Goal: Task Accomplishment & Management: Manage account settings

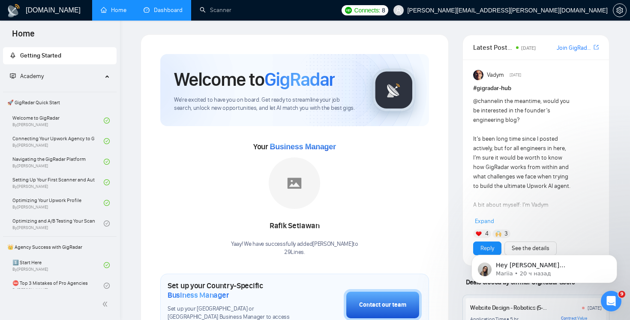
click at [169, 14] on link "Dashboard" at bounding box center [163, 9] width 39 height 7
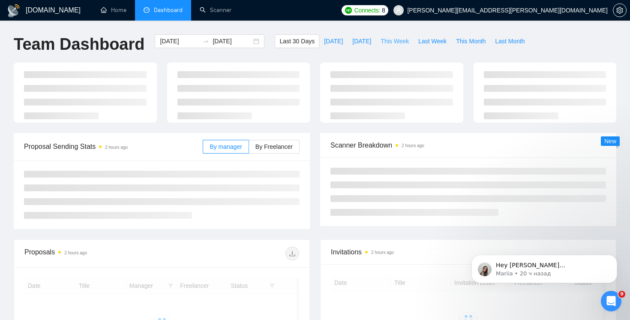
click at [393, 42] on span "This Week" at bounding box center [395, 40] width 28 height 9
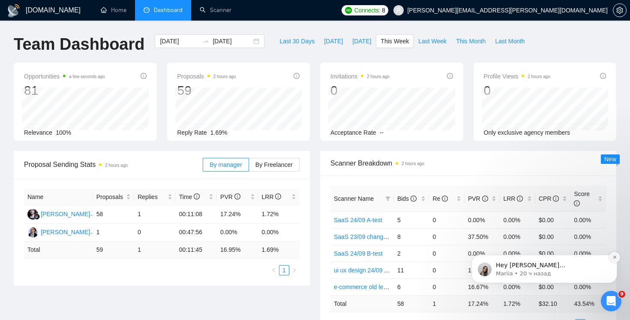
click at [611, 258] on button "Dismiss notification" at bounding box center [614, 257] width 11 height 11
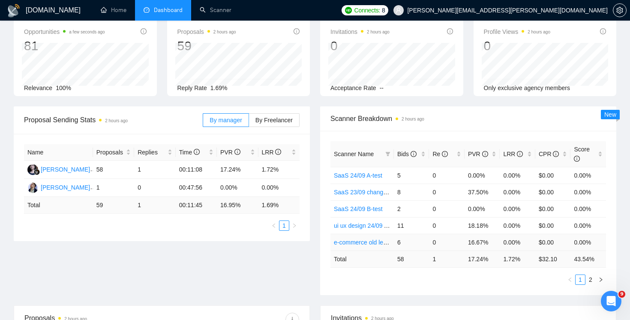
scroll to position [44, 0]
click at [591, 279] on link "2" at bounding box center [590, 280] width 9 height 9
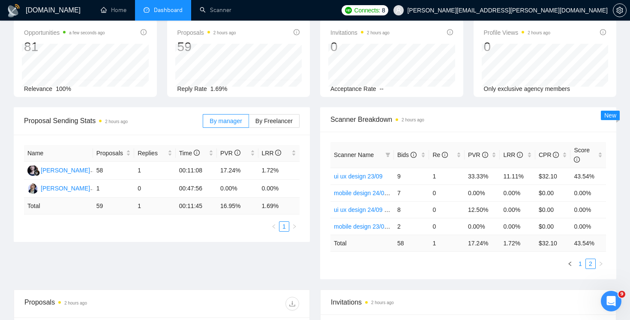
click at [581, 265] on link "1" at bounding box center [580, 263] width 9 height 9
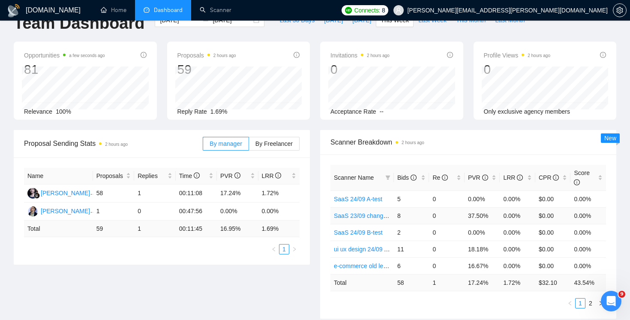
scroll to position [0, 0]
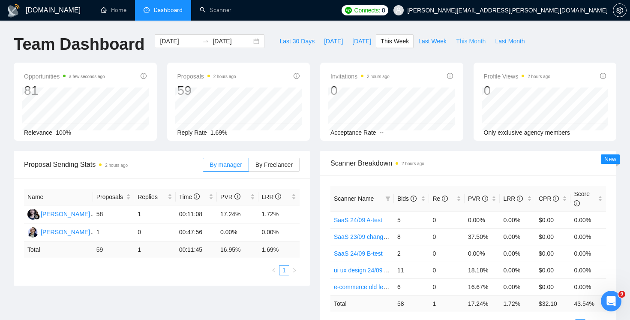
click at [475, 42] on span "This Month" at bounding box center [471, 40] width 30 height 9
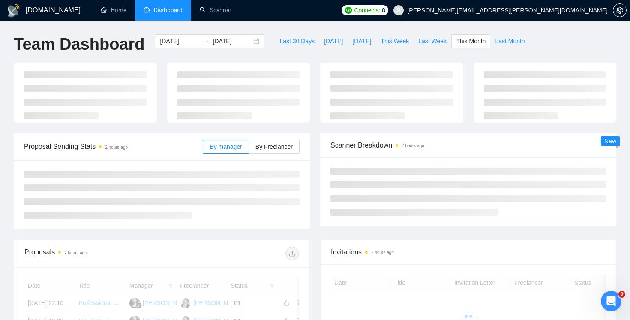
type input "[DATE]"
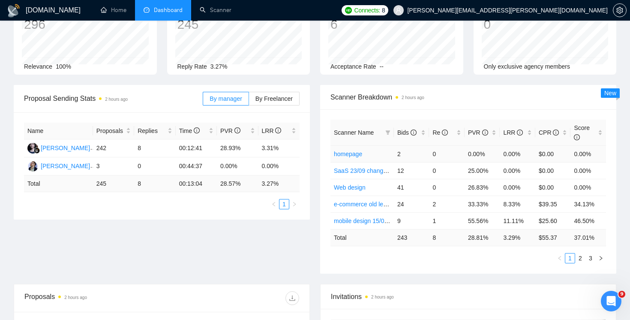
scroll to position [69, 0]
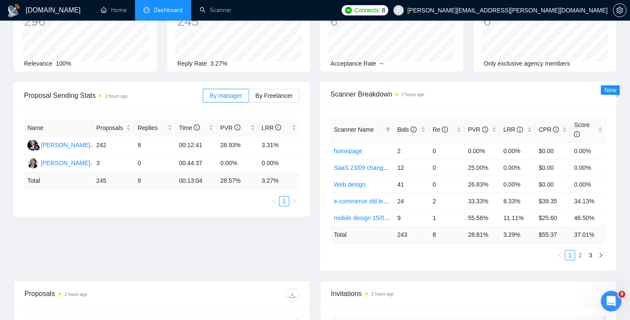
click at [579, 256] on link "2" at bounding box center [580, 254] width 9 height 9
click at [588, 256] on link "3" at bounding box center [590, 254] width 9 height 9
click at [574, 256] on link "1" at bounding box center [569, 254] width 9 height 9
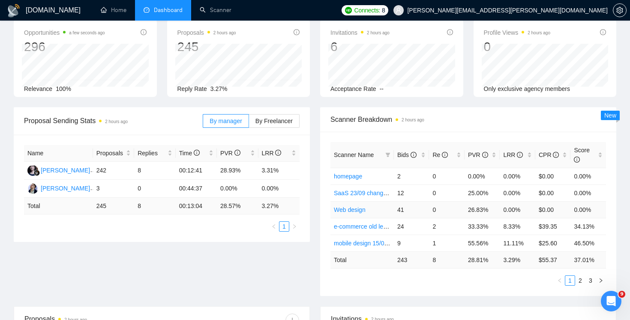
scroll to position [45, 0]
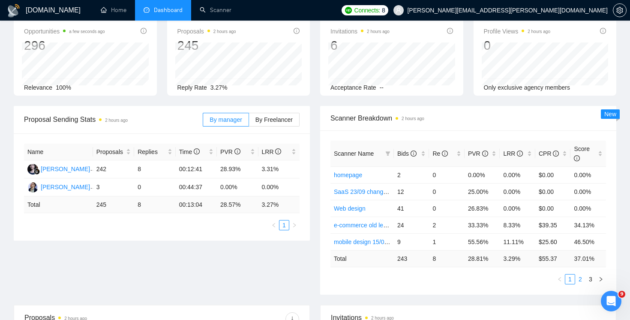
click at [579, 277] on link "2" at bounding box center [580, 278] width 9 height 9
click at [589, 277] on link "3" at bounding box center [590, 278] width 9 height 9
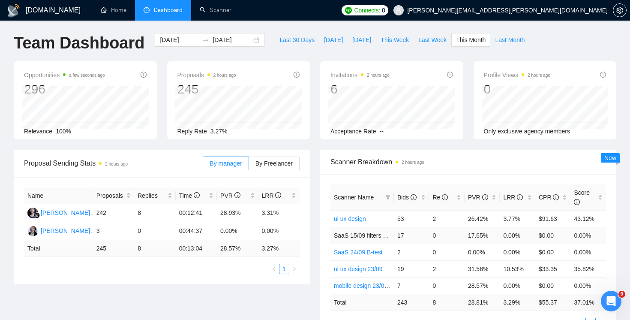
scroll to position [0, 0]
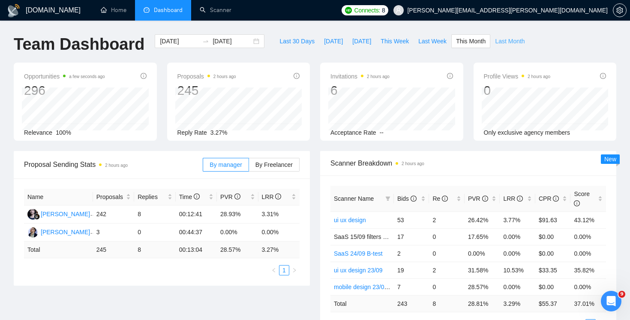
click at [512, 44] on span "Last Month" at bounding box center [510, 40] width 30 height 9
type input "[DATE]"
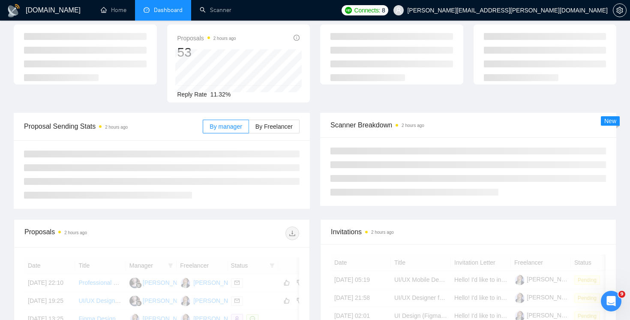
scroll to position [118, 0]
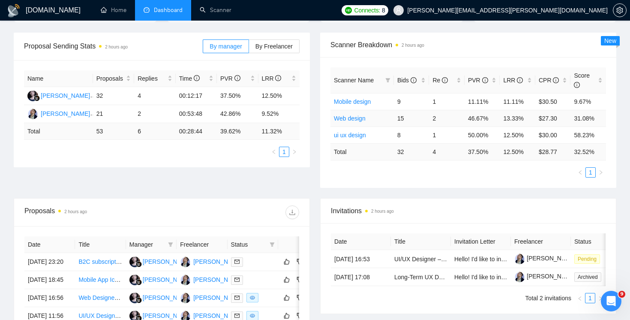
click at [354, 120] on link "Web design" at bounding box center [350, 118] width 32 height 7
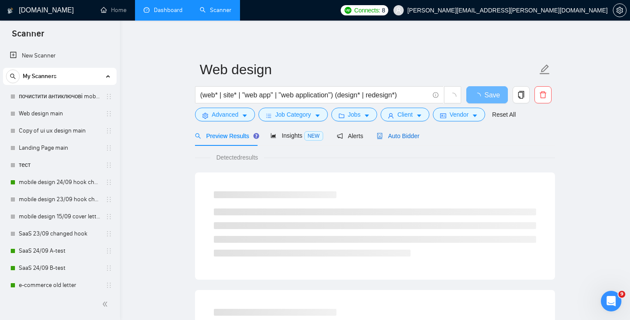
click at [402, 136] on span "Auto Bidder" at bounding box center [398, 135] width 42 height 7
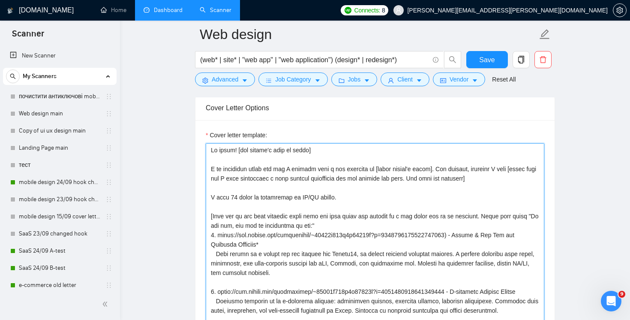
click at [459, 185] on textarea "Cover letter template:" at bounding box center [375, 239] width 339 height 193
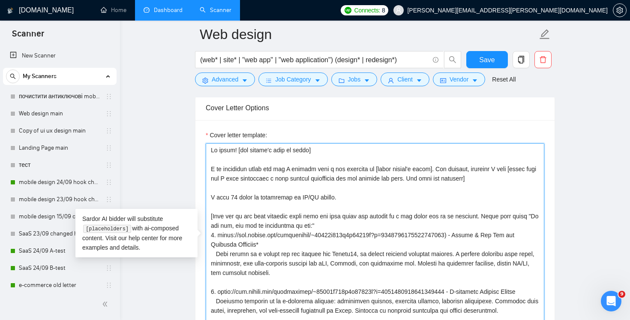
click at [396, 200] on textarea "Cover letter template:" at bounding box center [375, 239] width 339 height 193
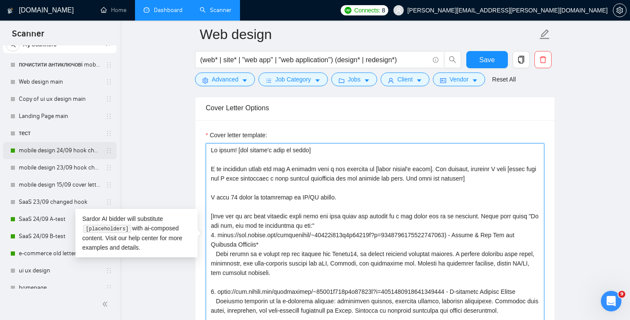
scroll to position [36, 0]
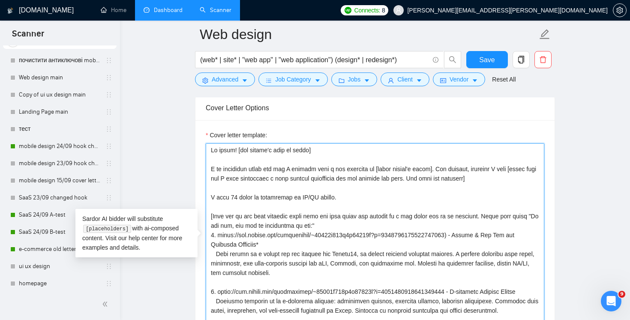
click at [247, 252] on textarea "Cover letter template:" at bounding box center [375, 239] width 339 height 193
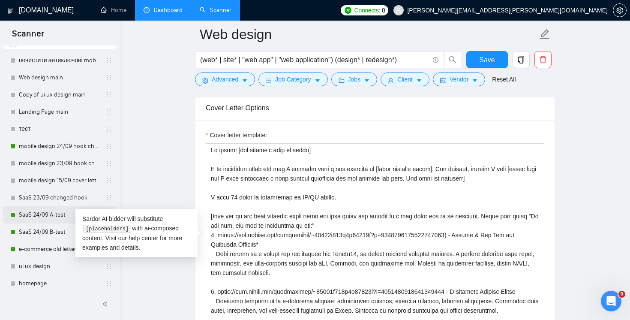
click at [52, 216] on link "SaaS 24/09 A-test" at bounding box center [59, 214] width 81 height 17
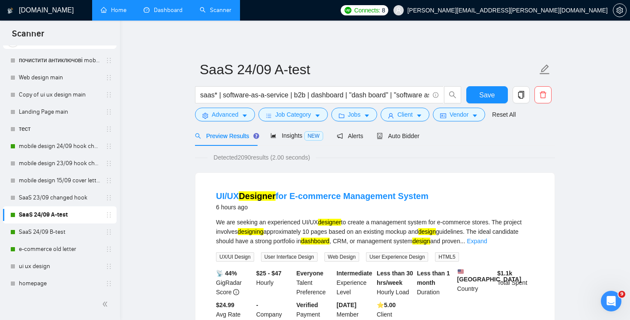
click at [121, 11] on link "Home" at bounding box center [114, 9] width 26 height 7
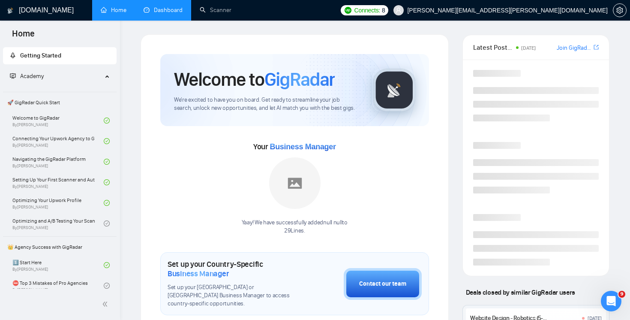
click at [167, 14] on link "Dashboard" at bounding box center [163, 9] width 39 height 7
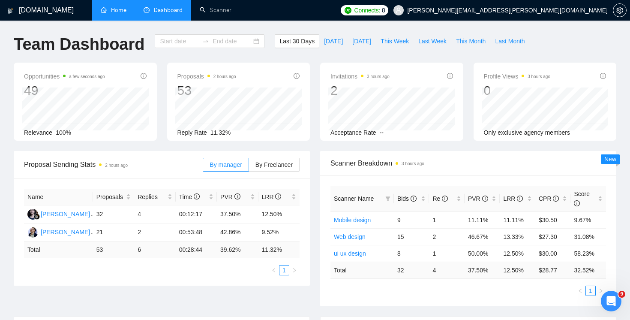
type input "[DATE]"
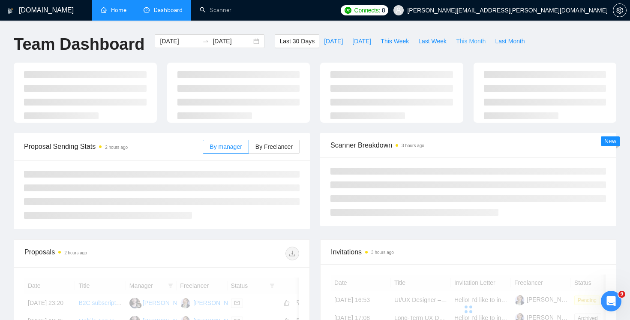
click at [473, 42] on span "This Month" at bounding box center [471, 40] width 30 height 9
type input "[DATE]"
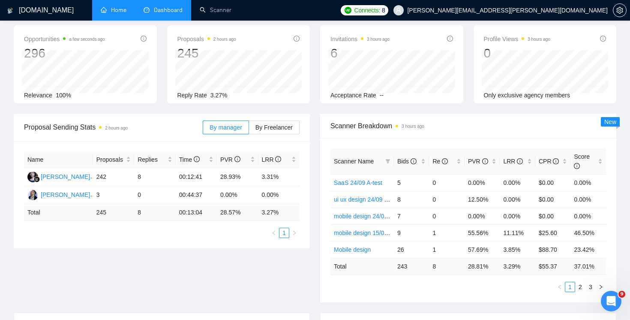
scroll to position [48, 0]
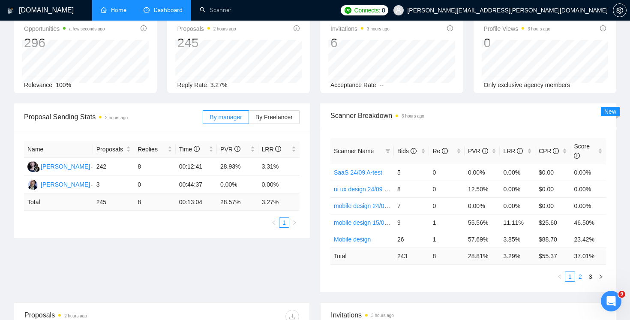
click at [582, 275] on link "2" at bounding box center [580, 276] width 9 height 9
click at [588, 272] on link "3" at bounding box center [590, 276] width 9 height 9
click at [568, 276] on link "1" at bounding box center [569, 276] width 9 height 9
click at [580, 279] on link "2" at bounding box center [580, 276] width 9 height 9
click at [586, 276] on li "3" at bounding box center [591, 276] width 10 height 10
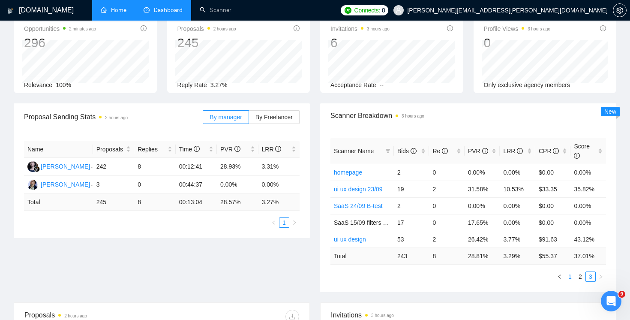
click at [571, 277] on link "1" at bounding box center [569, 276] width 9 height 9
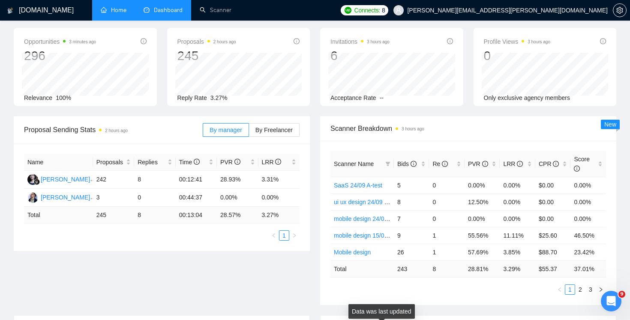
scroll to position [0, 0]
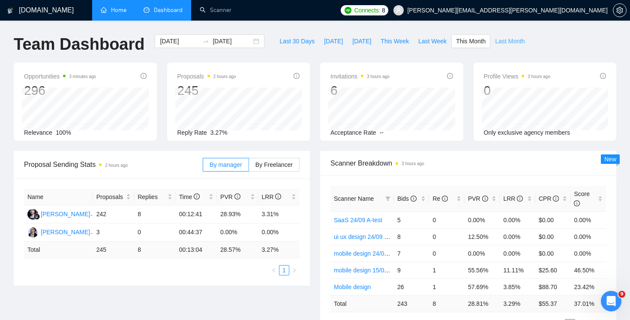
click at [523, 36] on button "Last Month" at bounding box center [509, 41] width 39 height 14
type input "[DATE]"
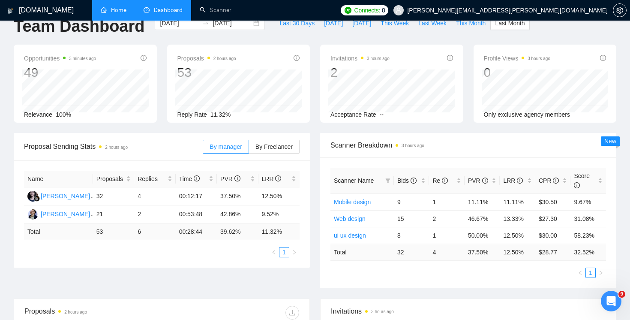
scroll to position [20, 0]
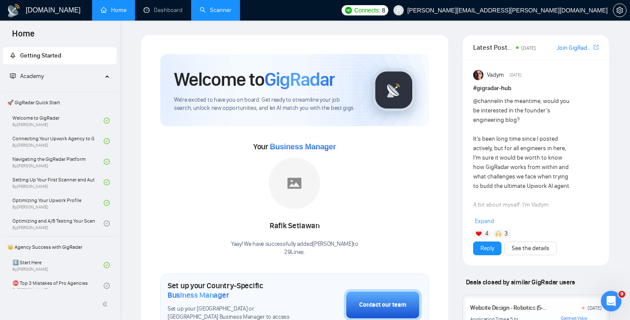
click at [225, 13] on link "Scanner" at bounding box center [216, 9] width 32 height 7
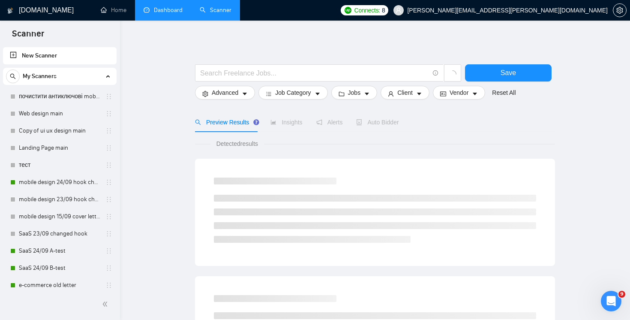
click at [175, 9] on link "Dashboard" at bounding box center [163, 9] width 39 height 7
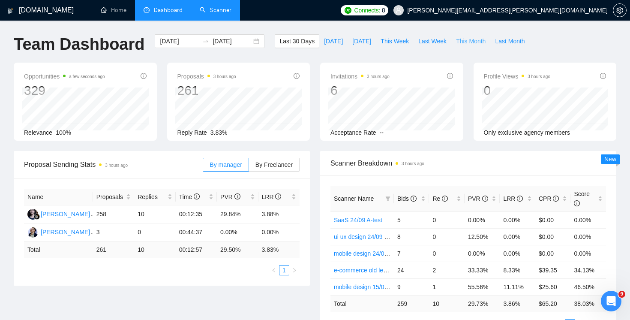
click at [468, 36] on span "This Month" at bounding box center [471, 40] width 30 height 9
type input "[DATE]"
click at [214, 39] on input "[DATE]" at bounding box center [232, 40] width 39 height 9
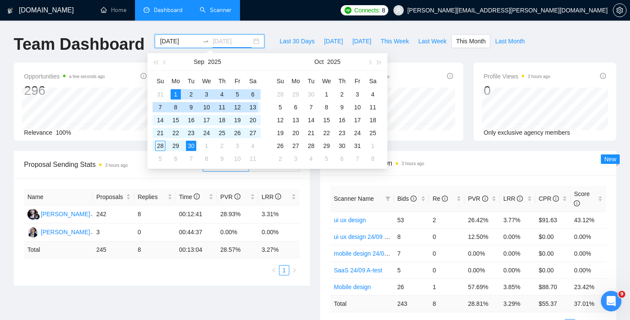
click at [255, 110] on div "13" at bounding box center [253, 107] width 10 height 10
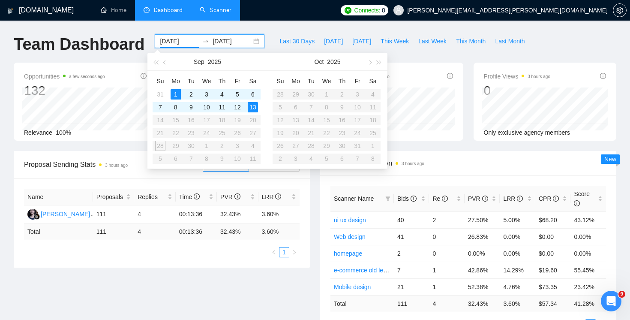
click at [437, 143] on div "Opportunities a few seconds ago 132 Relevance 100% Proposals 3 hours ago 111 Re…" at bounding box center [315, 107] width 613 height 88
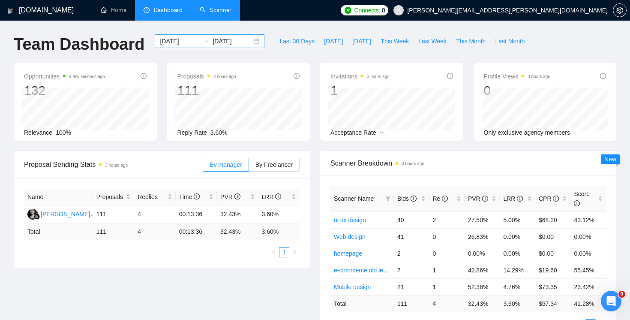
click at [227, 41] on input "[DATE]" at bounding box center [232, 40] width 39 height 9
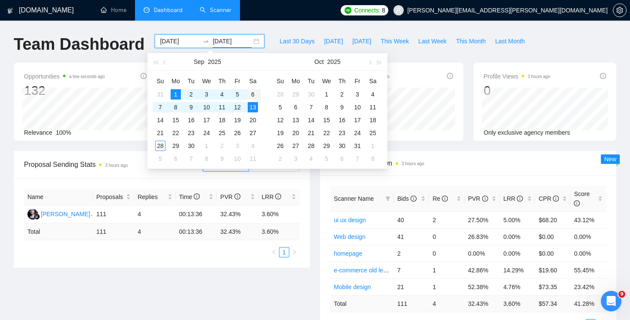
type input "[DATE]"
click at [255, 92] on div "6" at bounding box center [253, 94] width 10 height 10
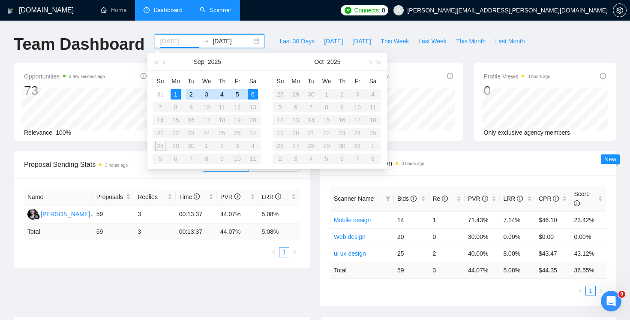
click at [180, 98] on div "1" at bounding box center [176, 94] width 10 height 10
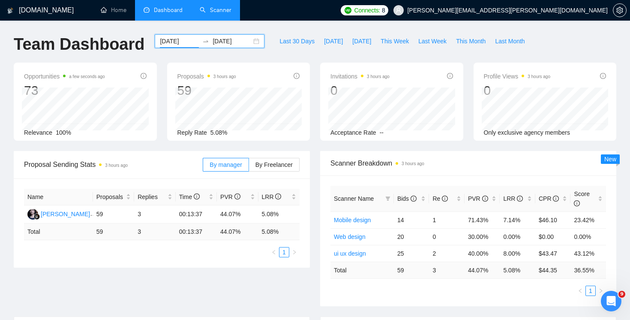
click at [172, 42] on input "[DATE]" at bounding box center [179, 40] width 39 height 9
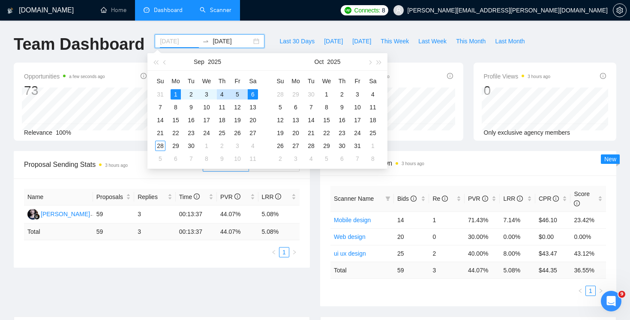
type input "[DATE]"
click at [177, 96] on div "1" at bounding box center [176, 94] width 10 height 10
type input "[DATE]"
click at [323, 92] on div "1" at bounding box center [326, 94] width 10 height 10
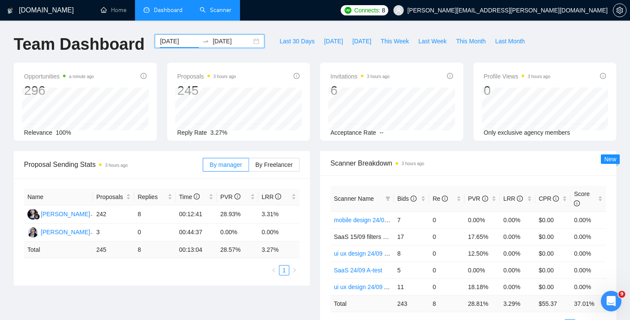
click at [181, 45] on input "[DATE]" at bounding box center [179, 40] width 39 height 9
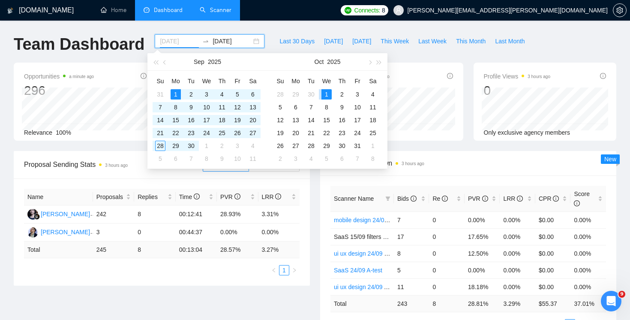
click at [324, 92] on div "1" at bounding box center [326, 94] width 10 height 10
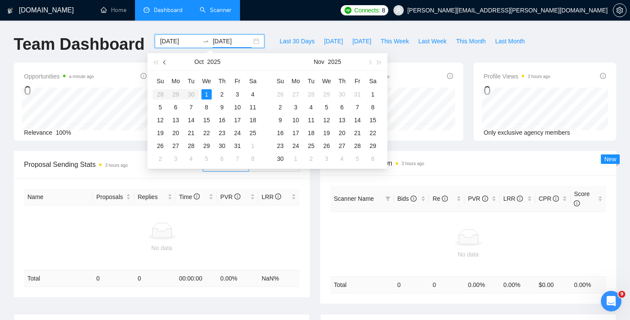
click at [162, 61] on button "button" at bounding box center [164, 61] width 9 height 17
click at [170, 44] on input "[DATE]" at bounding box center [179, 40] width 39 height 9
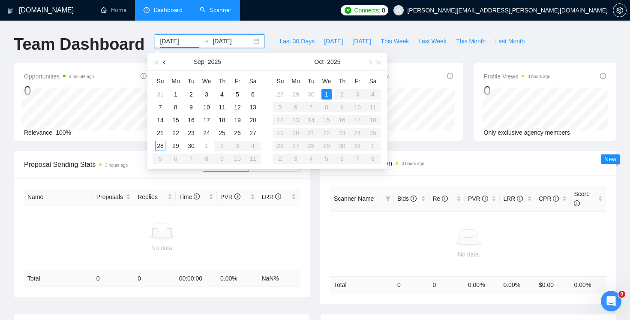
click at [161, 63] on button "button" at bounding box center [164, 61] width 9 height 17
type input "[DATE]"
click at [237, 92] on div "1" at bounding box center [237, 94] width 10 height 10
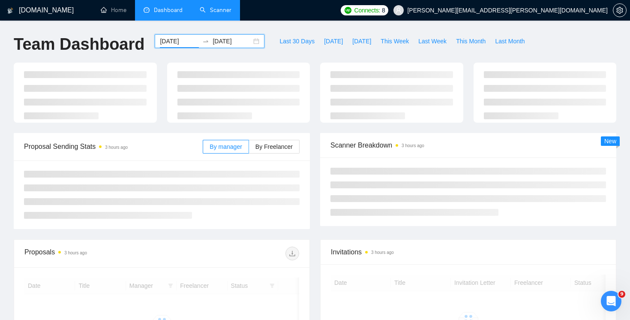
click at [250, 42] on div "[DATE] [DATE]" at bounding box center [210, 41] width 110 height 14
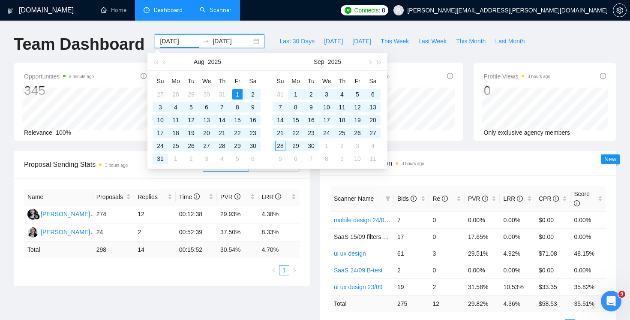
click at [230, 43] on input "[DATE]" at bounding box center [232, 40] width 39 height 9
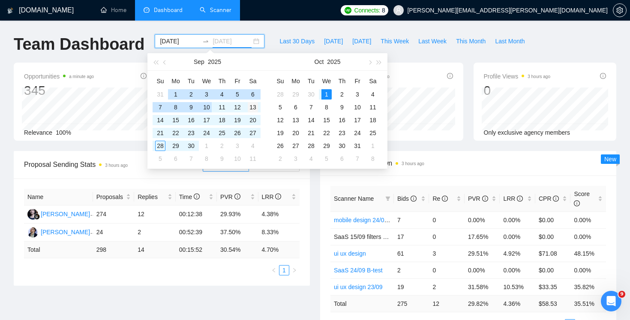
type input "[DATE]"
click at [257, 108] on div "13" at bounding box center [253, 107] width 10 height 10
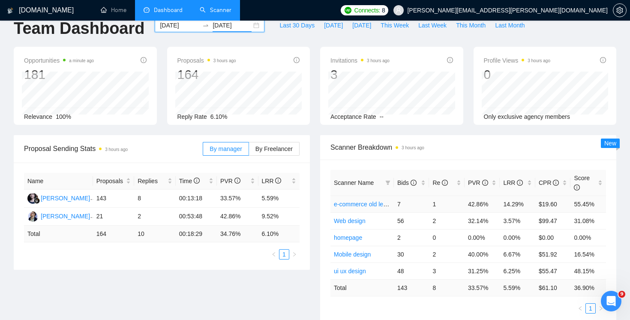
scroll to position [12, 0]
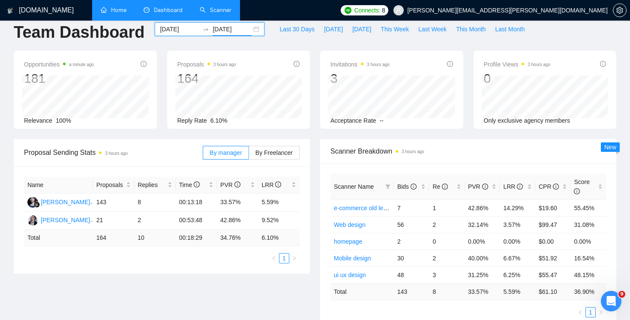
click at [113, 14] on link "Home" at bounding box center [114, 9] width 26 height 7
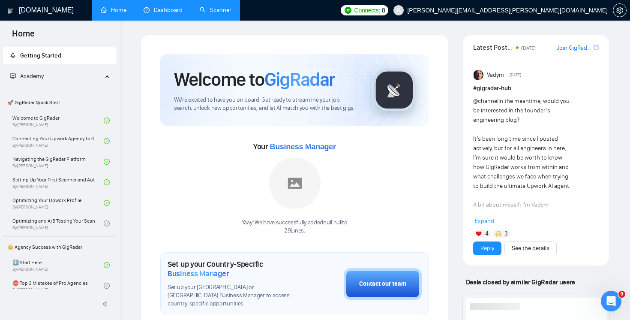
click at [216, 10] on link "Scanner" at bounding box center [216, 9] width 32 height 7
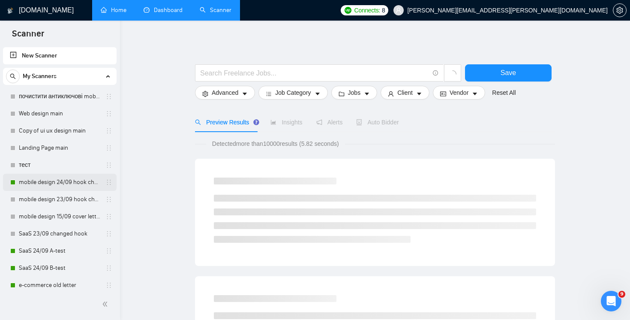
click at [65, 178] on link "mobile design 24/09 hook changed" at bounding box center [59, 182] width 81 height 17
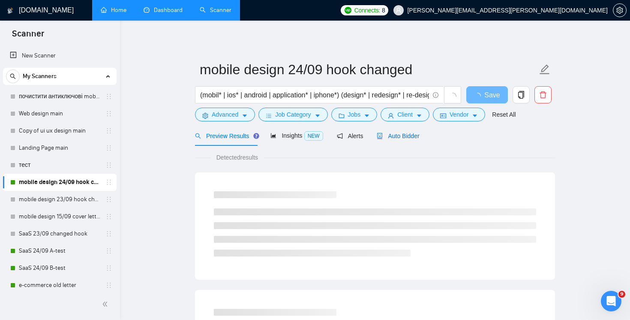
click at [410, 138] on span "Auto Bidder" at bounding box center [398, 135] width 42 height 7
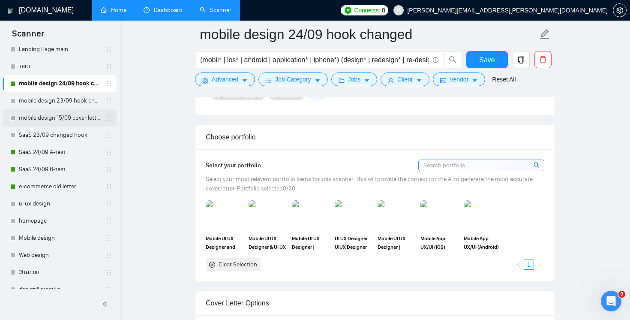
scroll to position [100, 0]
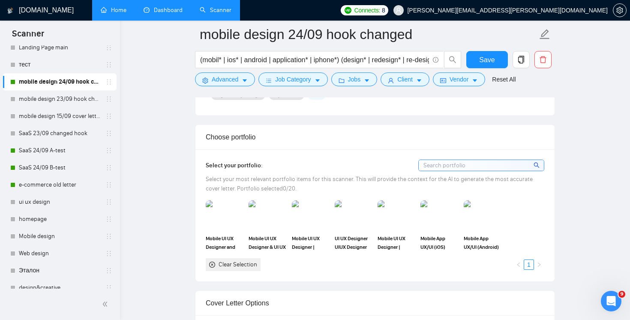
click at [114, 14] on link "Home" at bounding box center [114, 9] width 26 height 7
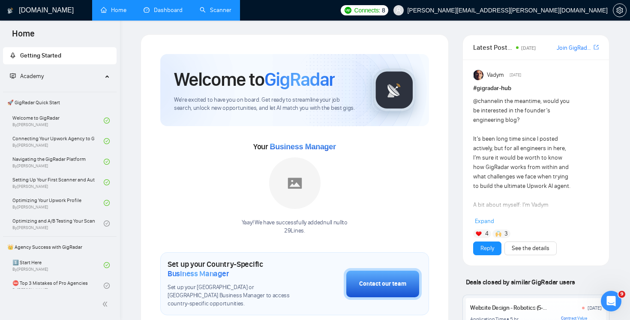
click at [173, 14] on link "Dashboard" at bounding box center [163, 9] width 39 height 7
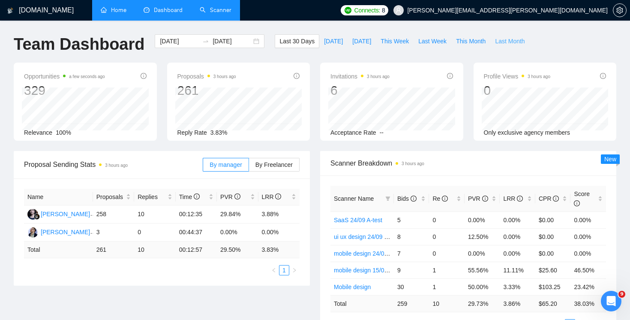
click at [528, 36] on button "Last Month" at bounding box center [509, 41] width 39 height 14
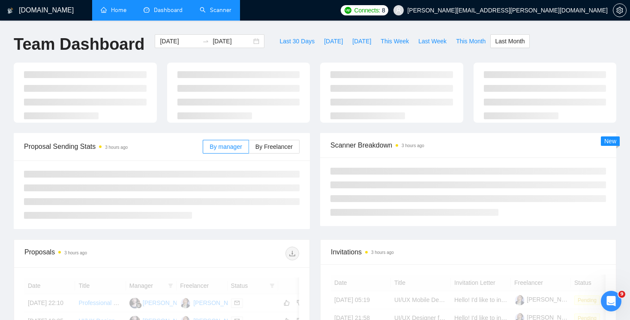
type input "[DATE]"
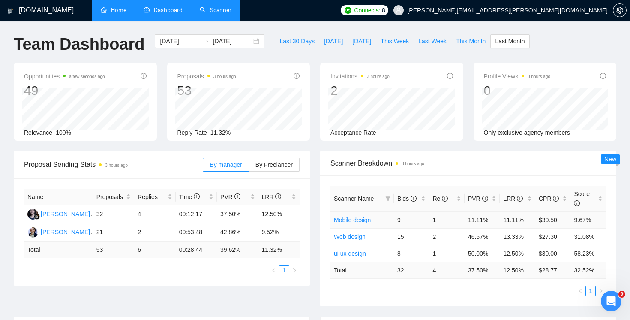
click at [349, 217] on link "Mobile design" at bounding box center [352, 219] width 37 height 7
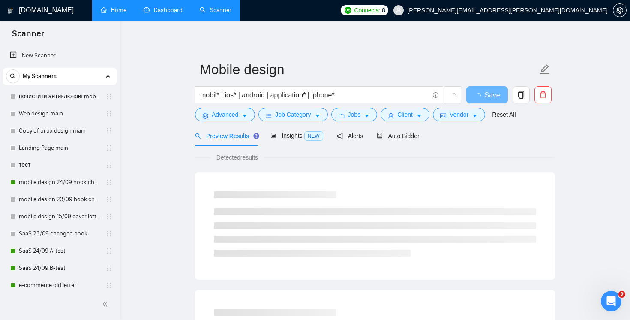
click at [101, 9] on link "Home" at bounding box center [114, 9] width 26 height 7
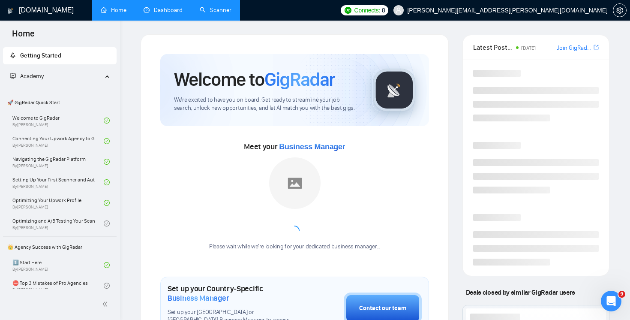
click at [164, 14] on link "Dashboard" at bounding box center [163, 9] width 39 height 7
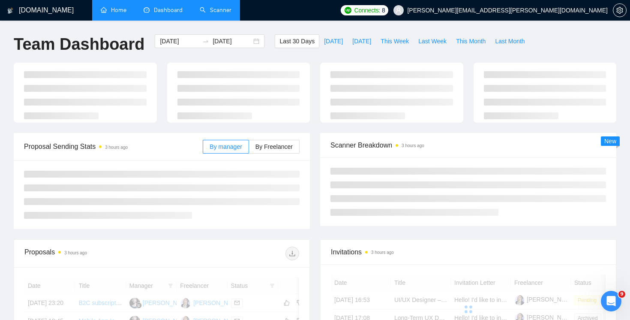
click at [206, 12] on link "Scanner" at bounding box center [216, 9] width 32 height 7
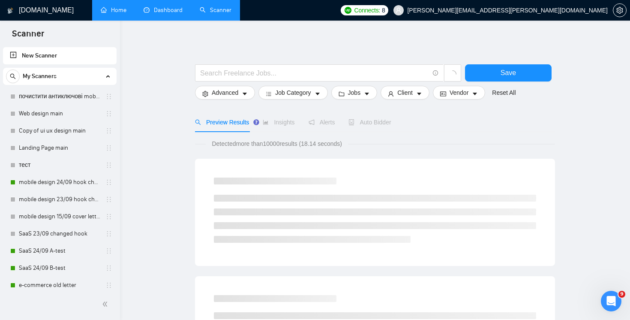
click at [169, 14] on link "Dashboard" at bounding box center [163, 9] width 39 height 7
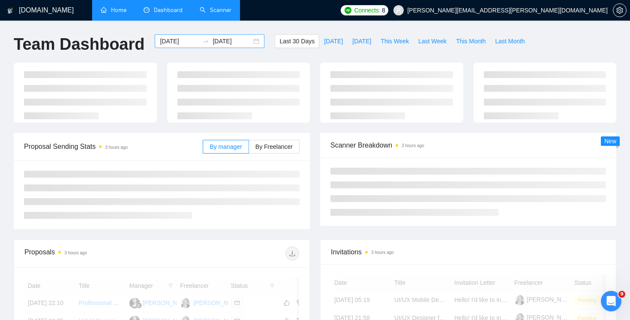
click at [170, 42] on input "[DATE]" at bounding box center [179, 40] width 39 height 9
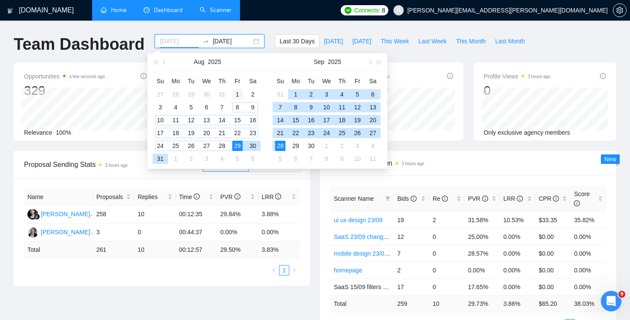
type input "[DATE]"
click at [237, 90] on div "1" at bounding box center [237, 94] width 10 height 10
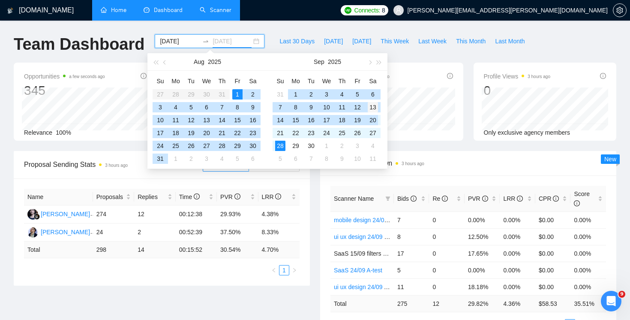
type input "[DATE]"
click at [376, 108] on div "13" at bounding box center [373, 107] width 10 height 10
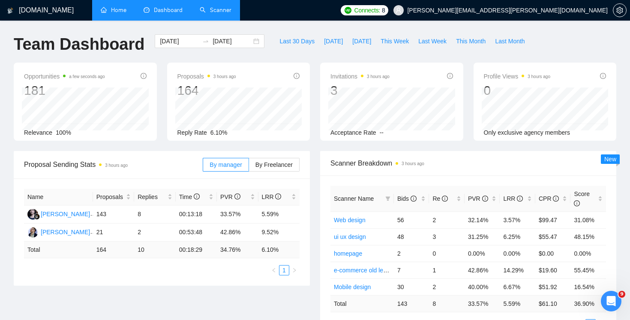
click at [222, 12] on link "Scanner" at bounding box center [216, 9] width 32 height 7
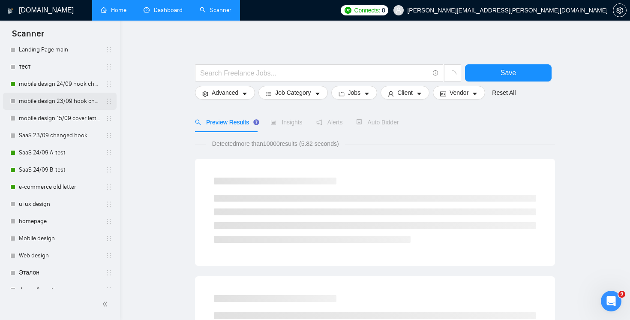
scroll to position [97, 0]
click at [52, 237] on link "Mobile design" at bounding box center [59, 239] width 81 height 17
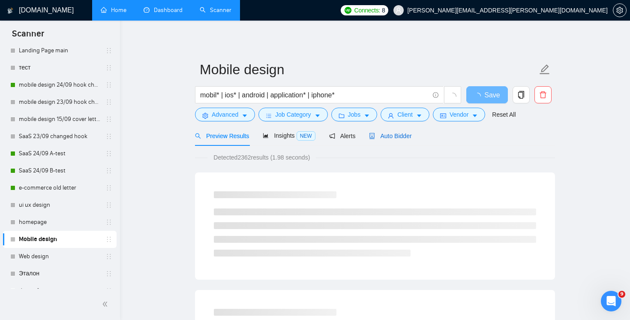
click at [402, 139] on span "Auto Bidder" at bounding box center [390, 135] width 42 height 7
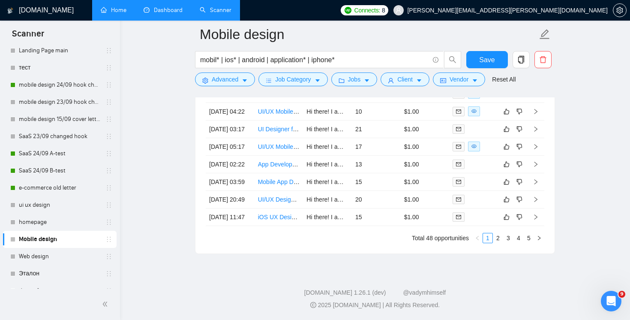
scroll to position [2414, 0]
click at [528, 237] on link "5" at bounding box center [528, 237] width 9 height 9
click at [279, 144] on link "Mobile App Store Designer (App Store Screenshots + PPO Test)" at bounding box center [343, 147] width 171 height 7
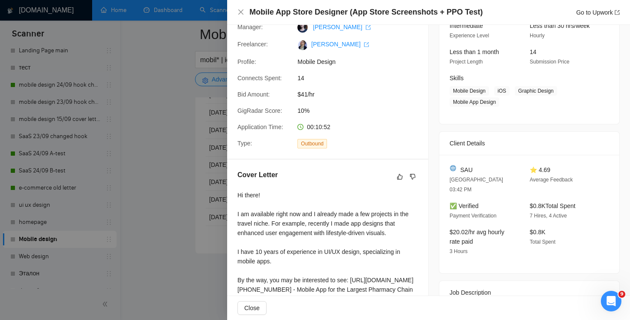
scroll to position [214, 0]
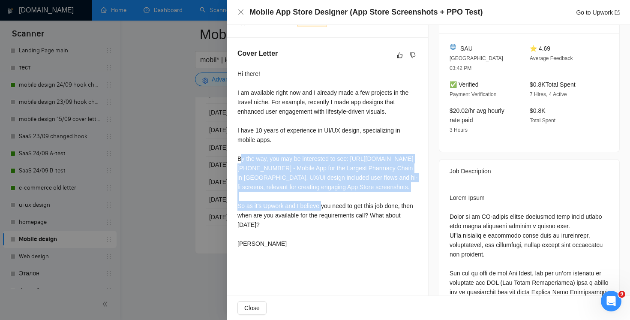
drag, startPoint x: 279, startPoint y: 204, endPoint x: 240, endPoint y: 162, distance: 57.9
click at [240, 162] on div "Hi there! I am available right now and I already made a few projects in the tra…" at bounding box center [327, 158] width 180 height 179
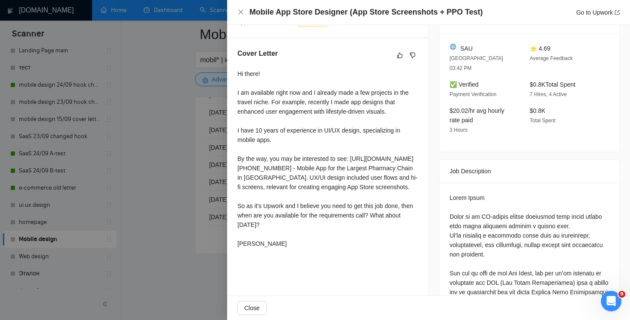
click at [251, 182] on div "Hi there! I am available right now and I already made a few projects in the tra…" at bounding box center [327, 158] width 180 height 179
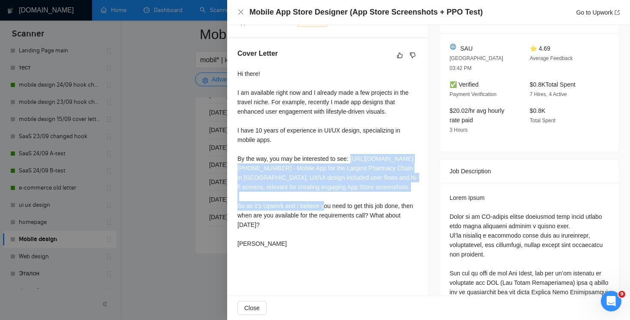
drag, startPoint x: 238, startPoint y: 169, endPoint x: 301, endPoint y: 218, distance: 79.4
click at [301, 218] on div "Hi there! I am available right now and I already made a few projects in the tra…" at bounding box center [327, 158] width 180 height 179
copy div "[URL][DOMAIN_NAME][PHONE_NUMBER] - Mobile App for the Largest Pharmacy Chain in…"
click at [239, 12] on icon "close" at bounding box center [240, 12] width 7 height 7
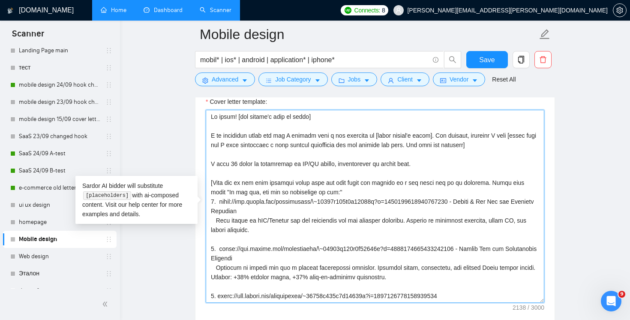
drag, startPoint x: 472, startPoint y: 200, endPoint x: 222, endPoint y: 202, distance: 250.3
click at [222, 202] on textarea "Cover letter template:" at bounding box center [375, 206] width 339 height 193
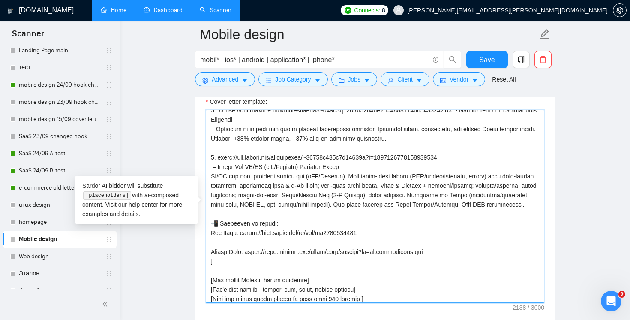
click at [291, 272] on textarea "Cover letter template:" at bounding box center [375, 206] width 339 height 193
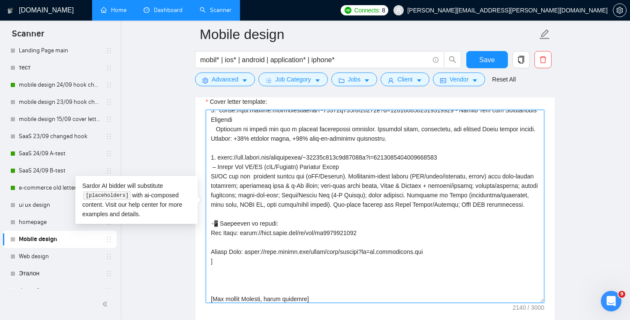
paste textarea "[URL][DOMAIN_NAME][PHONE_NUMBER] - Mobile App for the Largest Pharmacy Chain in…"
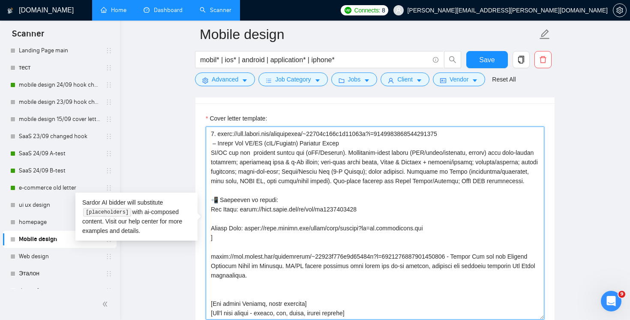
scroll to position [174, 0]
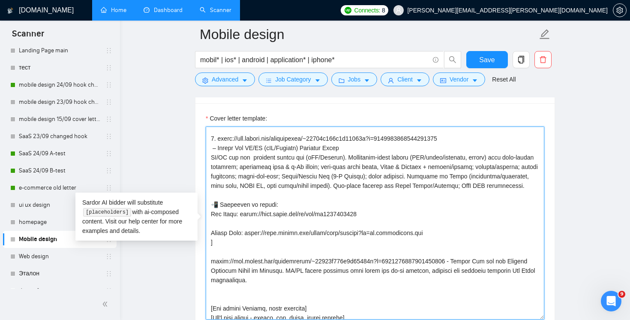
click at [222, 250] on textarea "Cover letter template:" at bounding box center [375, 222] width 339 height 193
type textarea "Hi there! [use client's name if found] I am available right now and I already m…"
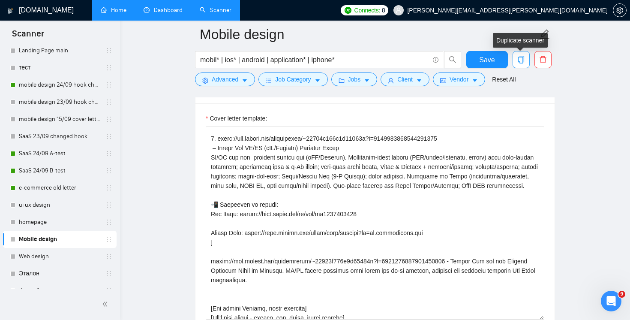
click at [522, 55] on button "button" at bounding box center [521, 59] width 17 height 17
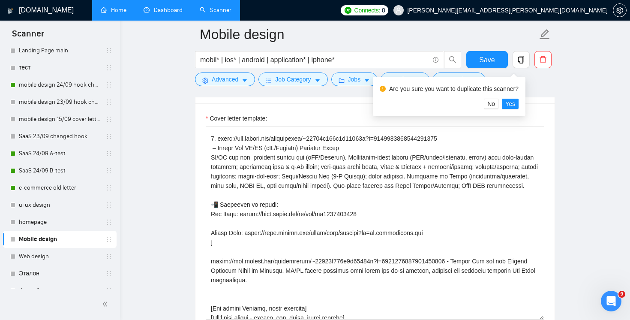
click at [517, 109] on div "Are you sure you want to duplicate this scanner? No Yes" at bounding box center [449, 96] width 153 height 39
click at [515, 105] on span "Yes" at bounding box center [510, 103] width 10 height 9
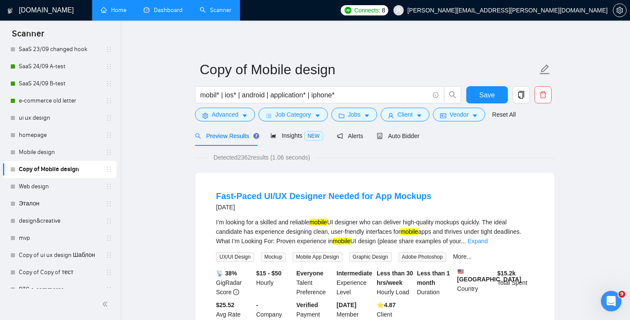
scroll to position [279, 0]
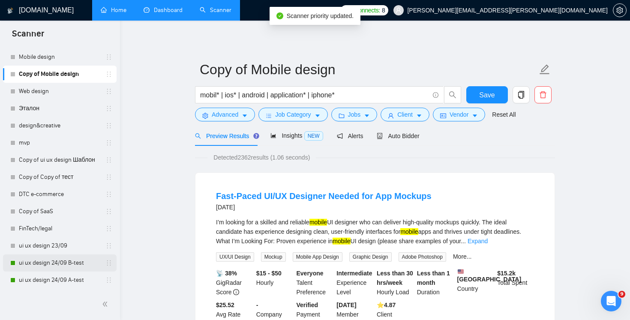
click at [80, 266] on link "ui ux design 24/09 B-test" at bounding box center [59, 262] width 81 height 17
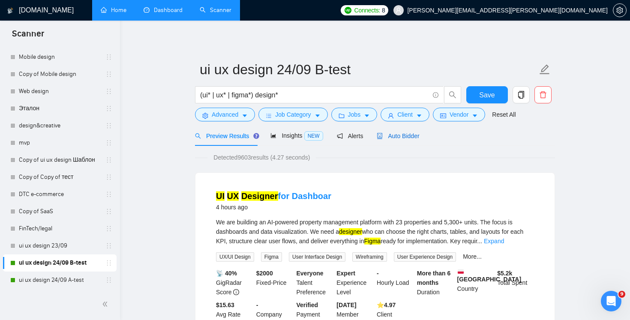
click at [417, 138] on span "Auto Bidder" at bounding box center [398, 135] width 42 height 7
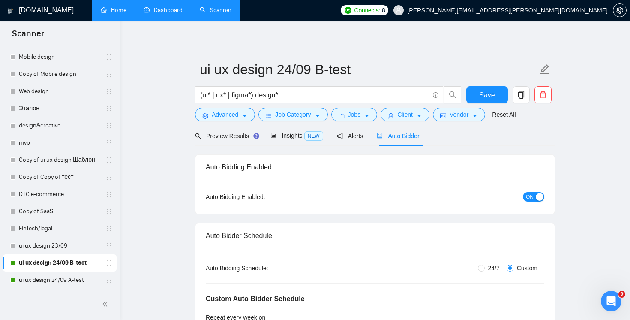
click at [532, 196] on span "ON" at bounding box center [530, 196] width 8 height 9
click at [60, 274] on link "ui ux design 24/09 A-test" at bounding box center [59, 279] width 81 height 17
click at [485, 96] on span "Save" at bounding box center [486, 95] width 15 height 11
click at [46, 280] on link "ui ux design 24/09 A-test" at bounding box center [59, 279] width 81 height 17
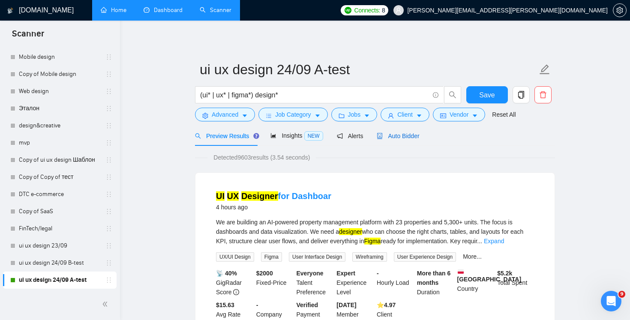
click at [409, 133] on span "Auto Bidder" at bounding box center [398, 135] width 42 height 7
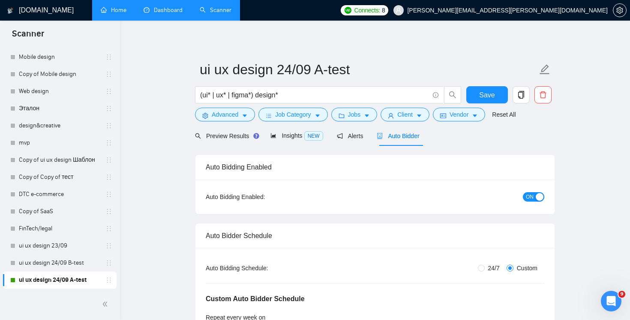
click at [539, 195] on div "button" at bounding box center [540, 197] width 8 height 8
click at [482, 96] on span "Save" at bounding box center [486, 95] width 15 height 11
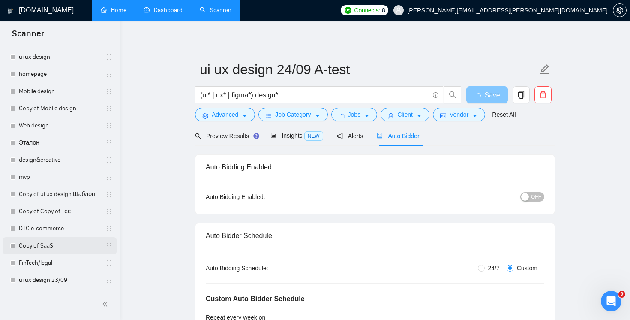
scroll to position [210, 0]
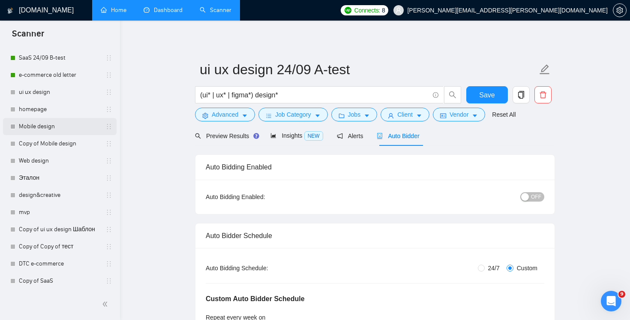
click at [45, 126] on link "Mobile design" at bounding box center [59, 126] width 81 height 17
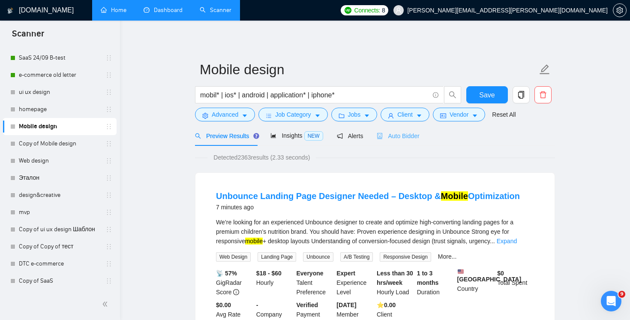
click at [406, 129] on div "Auto Bidder" at bounding box center [398, 136] width 42 height 20
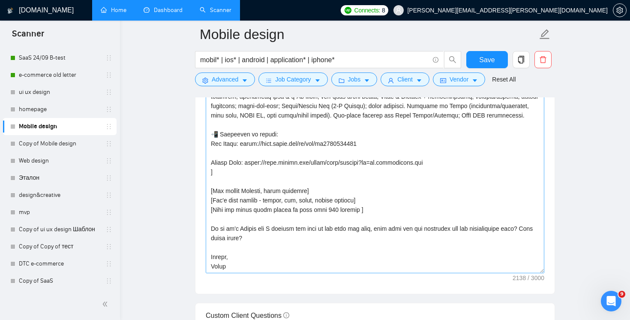
scroll to position [141, 0]
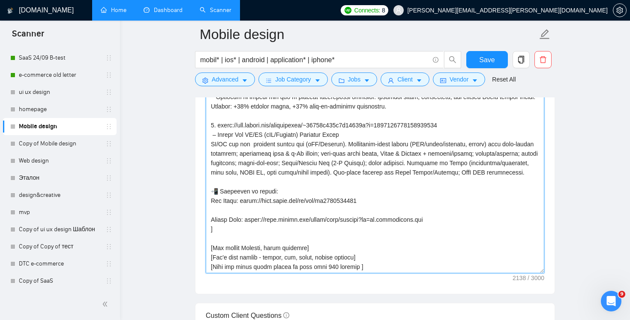
click at [441, 188] on textarea "Cover letter template:" at bounding box center [375, 176] width 339 height 193
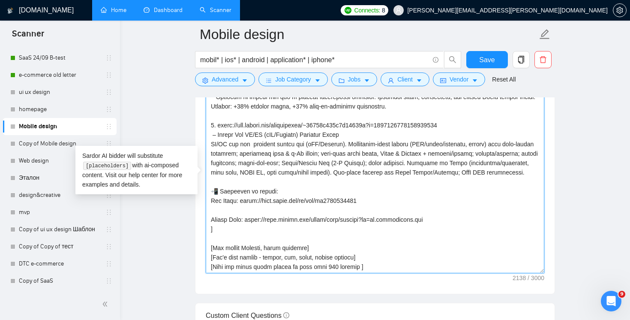
drag, startPoint x: 303, startPoint y: 179, endPoint x: 219, endPoint y: 128, distance: 97.8
click at [219, 127] on textarea "Cover letter template:" at bounding box center [375, 176] width 339 height 193
paste textarea "[PHONE_NUMBER] - Mobile App for the Largest Pharmacy Chain in [GEOGRAPHIC_DATA]…"
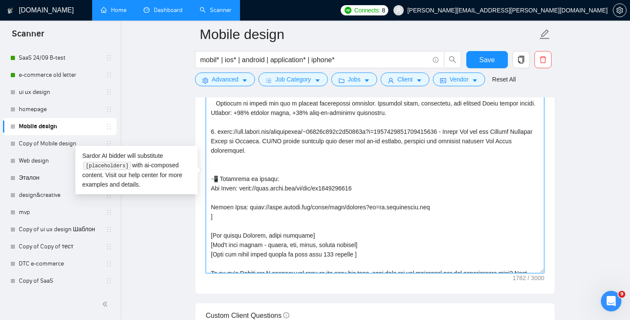
scroll to position [135, 0]
drag, startPoint x: 436, startPoint y: 207, endPoint x: 219, endPoint y: 131, distance: 230.6
click at [219, 131] on textarea "Cover letter template:" at bounding box center [375, 176] width 339 height 193
paste textarea
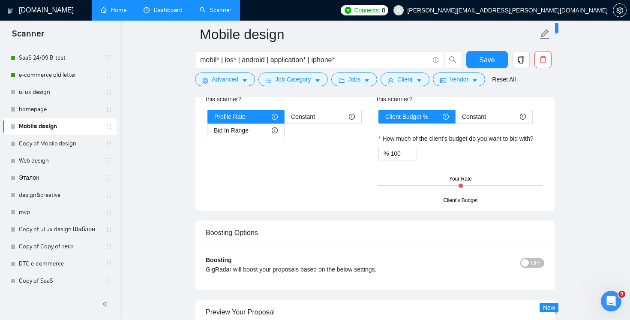
scroll to position [1610, 0]
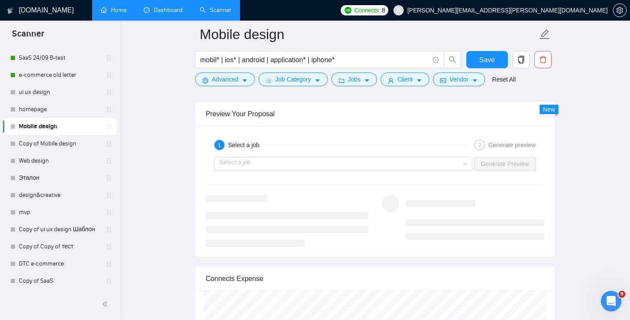
type textarea "Hi there! [use client's name if found] I am available right now and I already m…"
click at [428, 155] on div "Select a job Generate Preview" at bounding box center [375, 163] width 340 height 21
click at [428, 162] on input "search" at bounding box center [340, 163] width 242 height 13
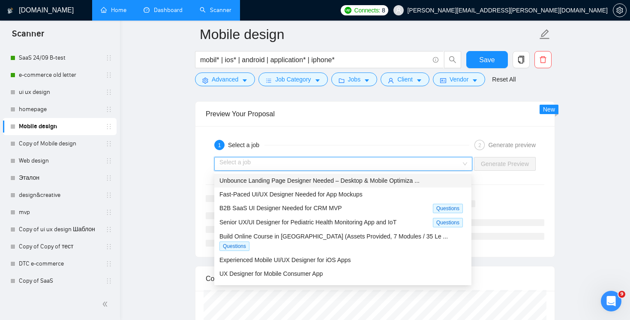
click at [409, 183] on span "Unbounce Landing Page Designer Needed – Desktop & Mobile Optimiza ..." at bounding box center [319, 180] width 200 height 7
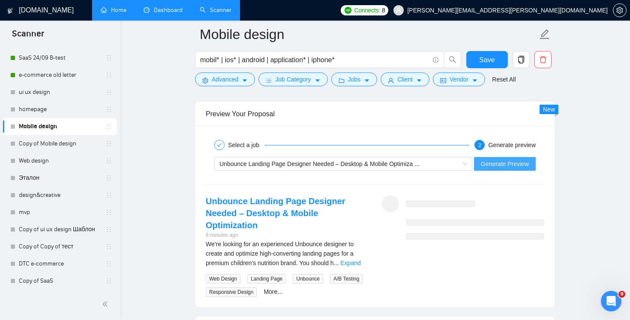
click at [513, 163] on span "Generate Preview" at bounding box center [505, 163] width 48 height 9
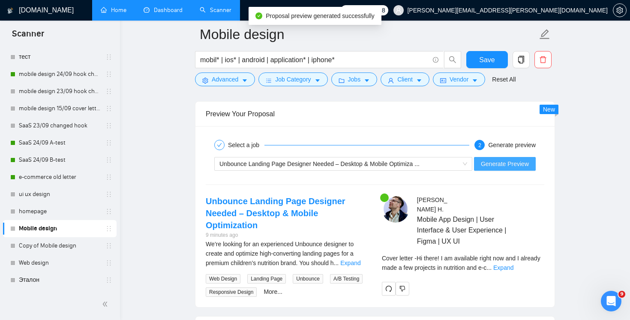
scroll to position [109, 0]
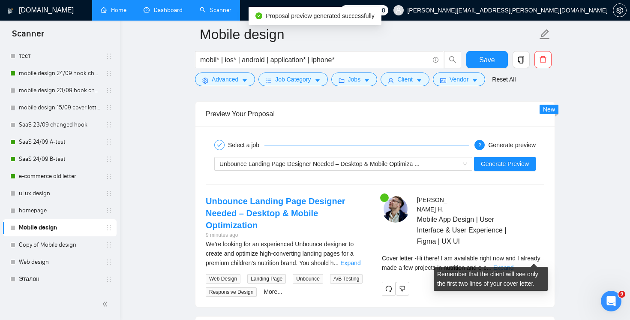
click at [514, 264] on link "Expand" at bounding box center [503, 267] width 20 height 7
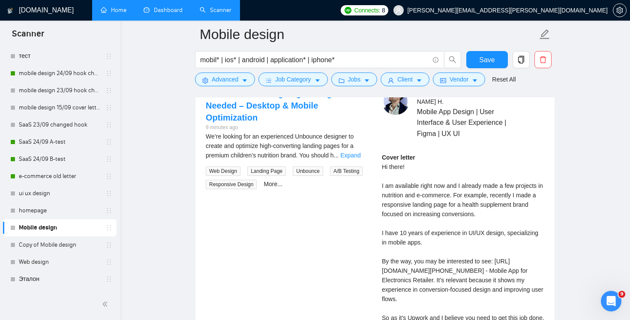
scroll to position [1502, 0]
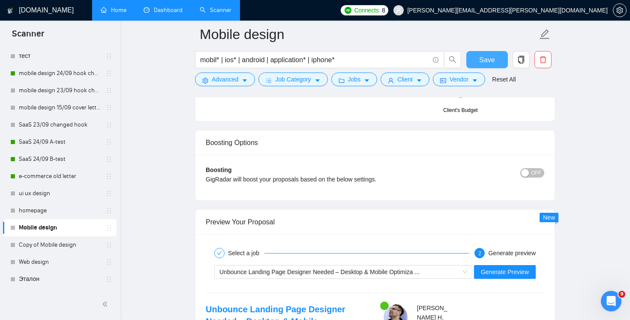
click at [486, 57] on span "Save" at bounding box center [486, 59] width 15 height 11
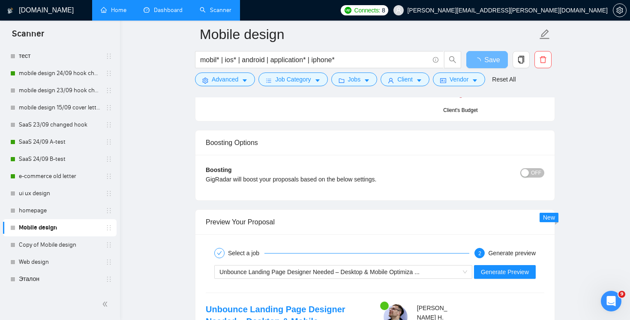
click at [541, 173] on span "OFF" at bounding box center [536, 172] width 10 height 9
click at [480, 62] on span "Save" at bounding box center [486, 59] width 15 height 11
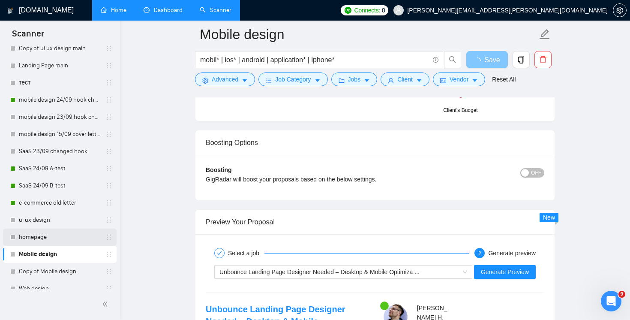
scroll to position [46, 0]
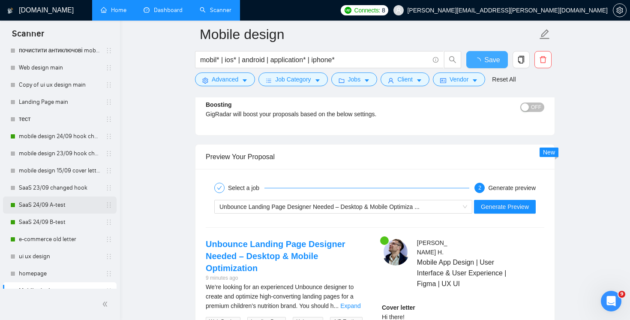
checkbox input "true"
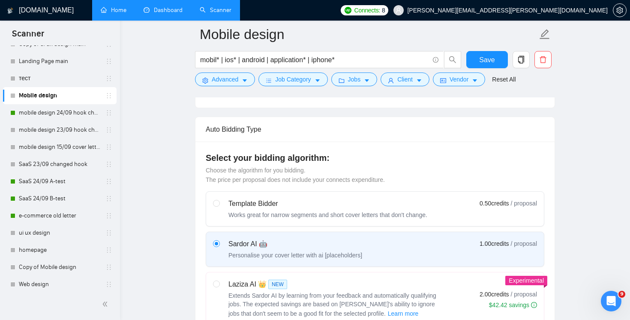
scroll to position [0, 0]
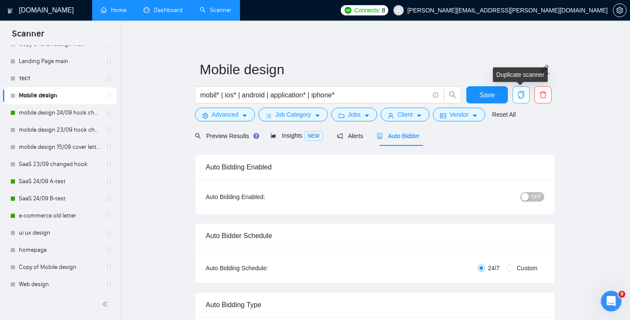
click at [526, 99] on button "button" at bounding box center [521, 94] width 17 height 17
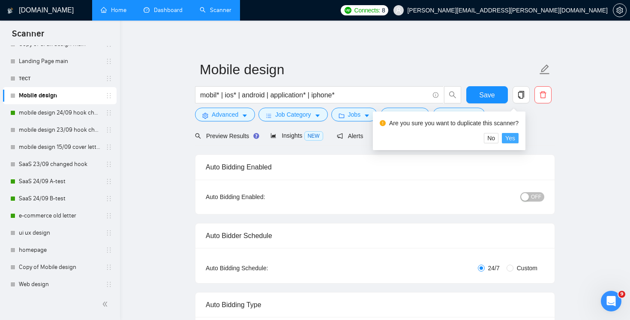
click at [515, 137] on span "Yes" at bounding box center [510, 137] width 10 height 9
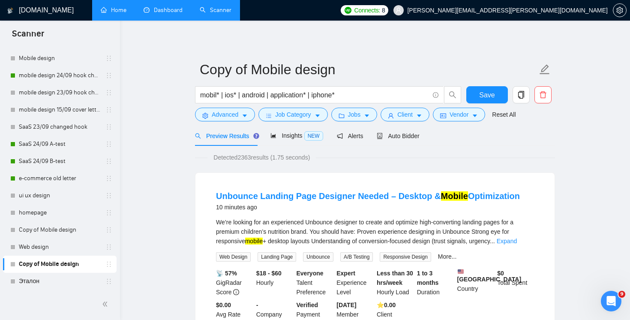
scroll to position [125, 0]
drag, startPoint x: 108, startPoint y: 263, endPoint x: 107, endPoint y: 77, distance: 186.5
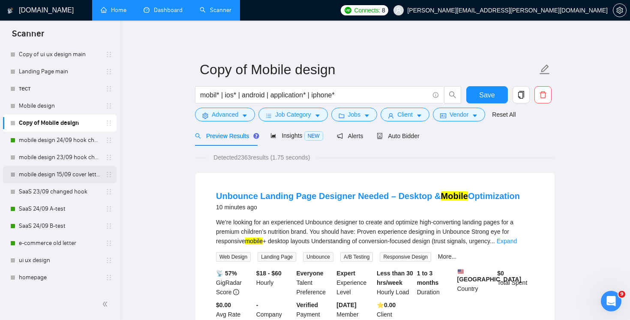
scroll to position [67, 0]
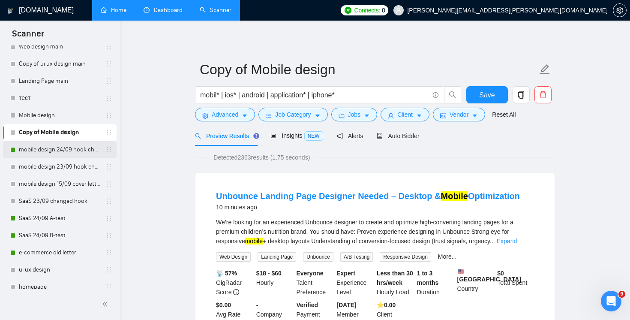
click at [69, 153] on link "mobile design 24/09 hook changed" at bounding box center [59, 149] width 81 height 17
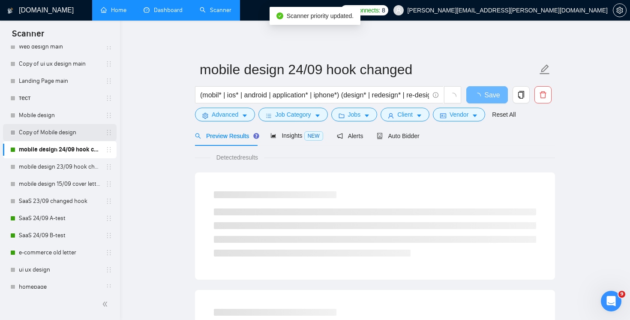
click at [55, 136] on link "Copy of Mobile design" at bounding box center [59, 132] width 81 height 17
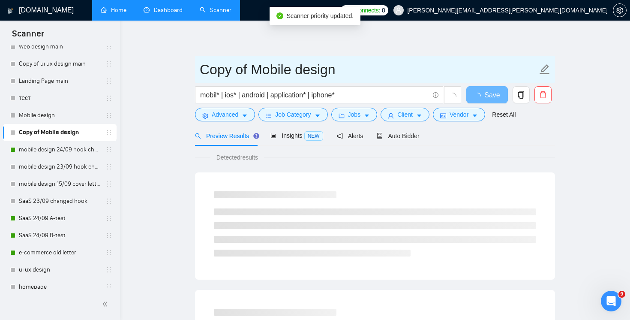
drag, startPoint x: 249, startPoint y: 65, endPoint x: 186, endPoint y: 68, distance: 62.6
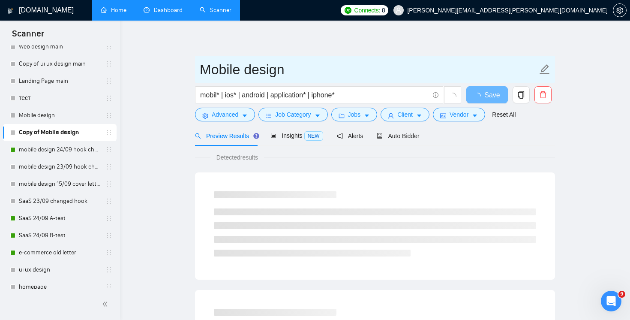
click at [299, 74] on input "Mobile design" at bounding box center [369, 69] width 338 height 21
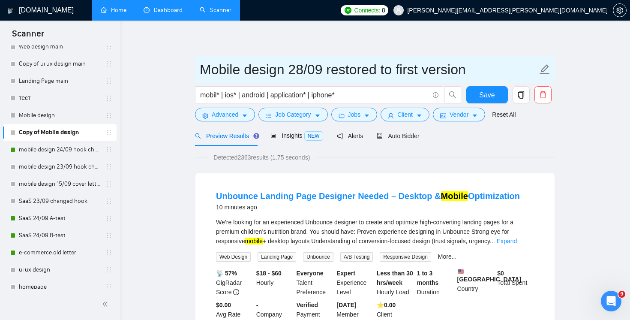
type input "Mobile design 28/09 restored to first version"
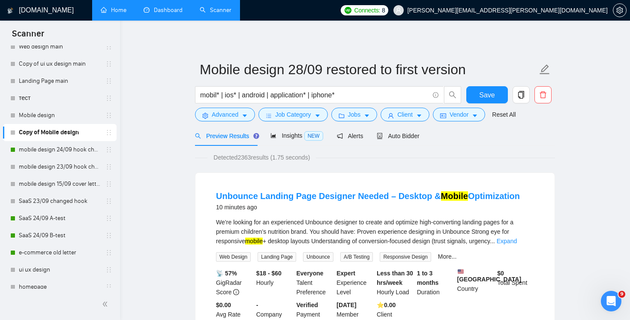
click at [541, 154] on div "Detected 2363 results (1.75 seconds)" at bounding box center [375, 157] width 360 height 9
click at [488, 100] on button "Save" at bounding box center [487, 94] width 42 height 17
click at [61, 151] on link "mobile design 24/09 hook changed" at bounding box center [59, 149] width 81 height 17
click at [48, 151] on link "mobile design 24/09 hook changed" at bounding box center [59, 149] width 81 height 17
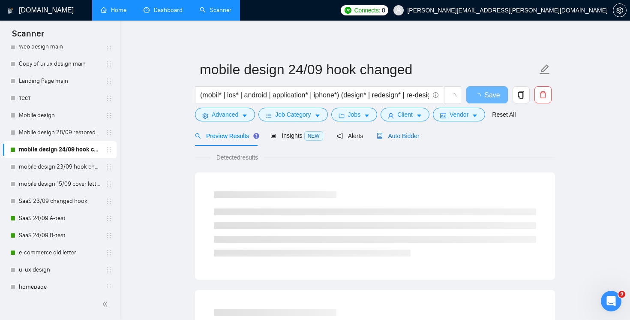
click at [405, 134] on span "Auto Bidder" at bounding box center [398, 135] width 42 height 7
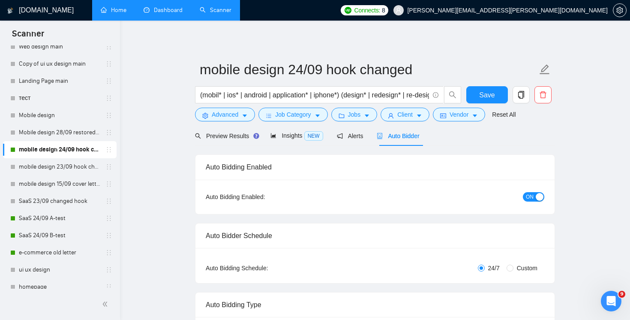
click at [527, 199] on span "ON" at bounding box center [530, 196] width 8 height 9
click at [222, 112] on span "Advanced" at bounding box center [225, 114] width 27 height 9
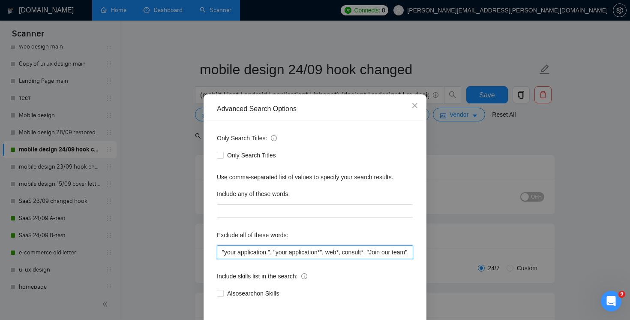
click at [345, 253] on input ""your application.", "your application*", web*, consult*, "Join our team", bot,…" at bounding box center [315, 252] width 196 height 14
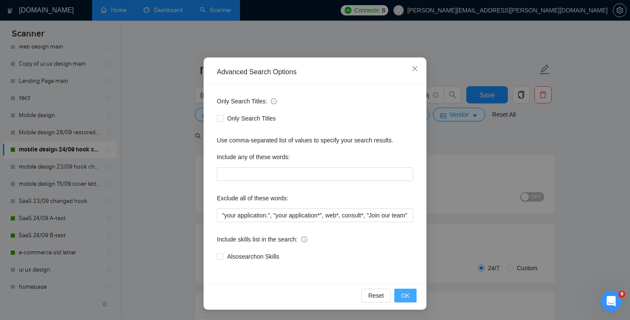
click at [406, 294] on span "OK" at bounding box center [405, 295] width 9 height 9
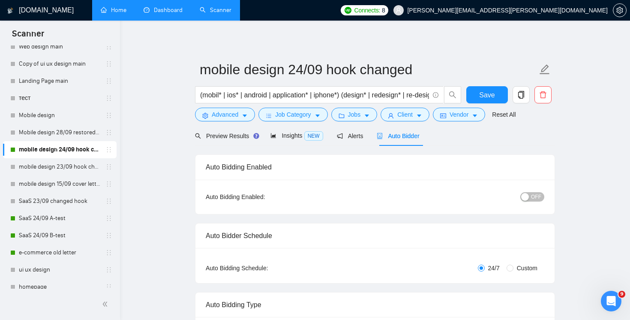
scroll to position [0, 0]
click at [482, 97] on span "Save" at bounding box center [486, 95] width 15 height 11
click at [59, 135] on link "Mobile design 28/09 restored to first version" at bounding box center [59, 132] width 81 height 17
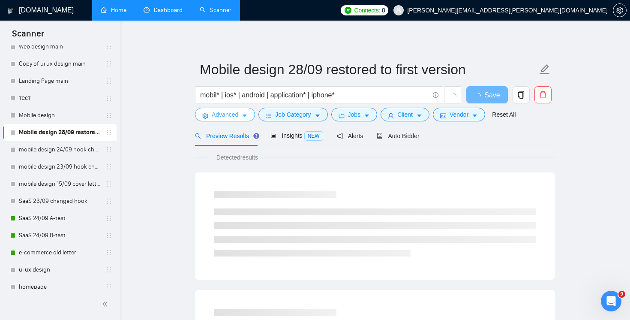
click at [231, 121] on button "Advanced" at bounding box center [225, 115] width 60 height 14
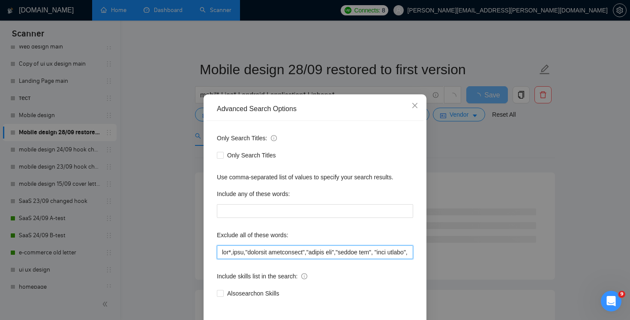
click at [323, 252] on input "text" at bounding box center [315, 252] width 196 height 14
paste input ""your application.", "your application*", web*, consult*, "Join our team", bot,…"
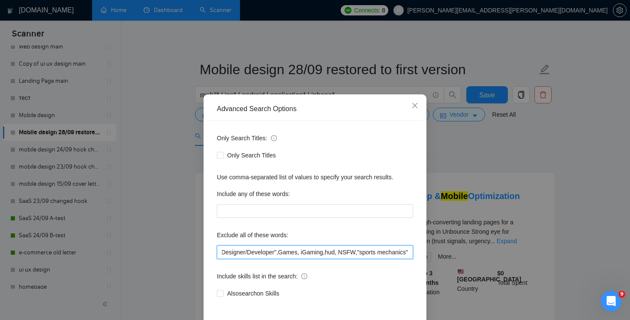
scroll to position [37, 0]
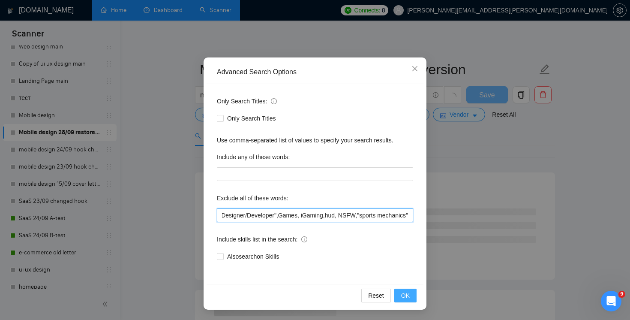
type input ""your application.", "your application*", web*, consult*, "Join our team", bot,…"
click at [404, 293] on span "OK" at bounding box center [405, 295] width 9 height 9
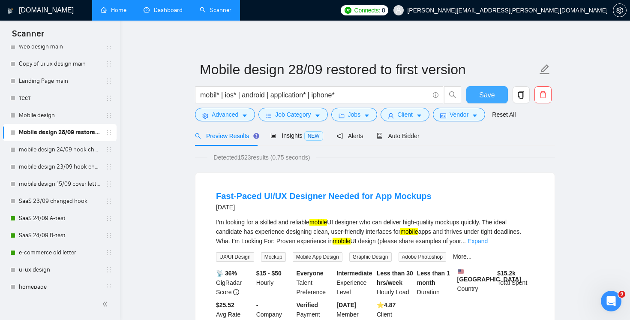
click at [475, 98] on button "Save" at bounding box center [487, 94] width 42 height 17
click at [398, 140] on div "Auto Bidder" at bounding box center [398, 135] width 42 height 9
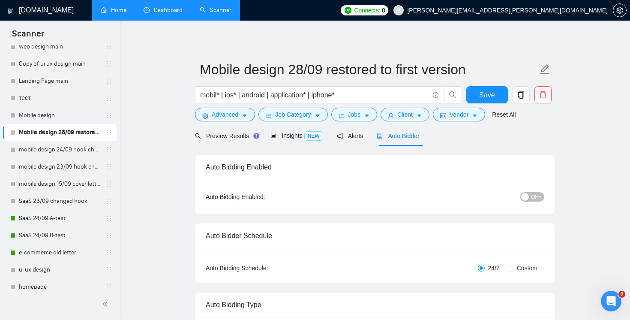
click at [533, 193] on span "OFF" at bounding box center [536, 196] width 10 height 9
click at [490, 96] on span "Save" at bounding box center [486, 95] width 15 height 11
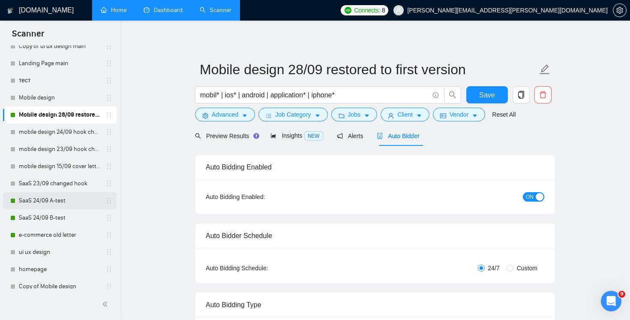
click at [81, 198] on link "SaaS 24/09 A-test" at bounding box center [59, 200] width 81 height 17
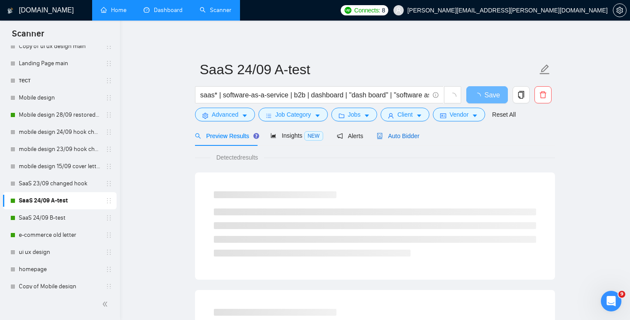
click at [402, 136] on span "Auto Bidder" at bounding box center [398, 135] width 42 height 7
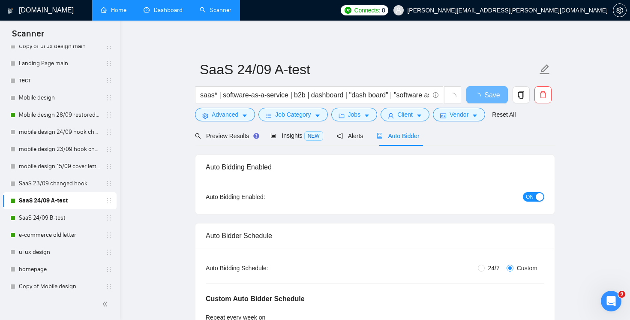
click at [532, 198] on span "ON" at bounding box center [530, 196] width 8 height 9
click at [480, 91] on span "Save" at bounding box center [486, 95] width 15 height 11
click at [52, 218] on link "SaaS 24/09 B-test" at bounding box center [59, 217] width 81 height 17
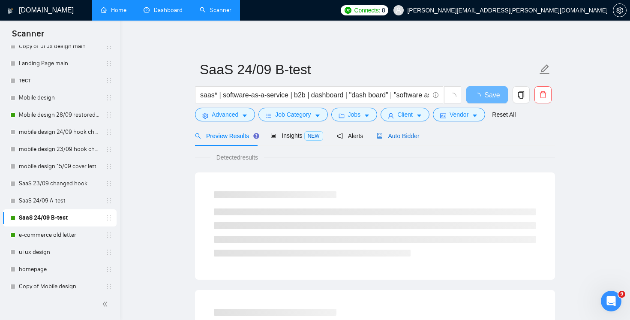
click at [397, 139] on span "Auto Bidder" at bounding box center [398, 135] width 42 height 7
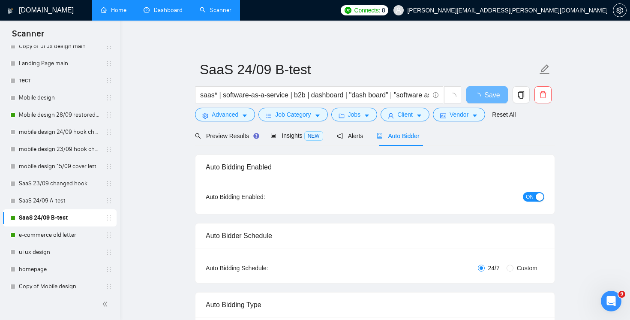
radio input "false"
radio input "true"
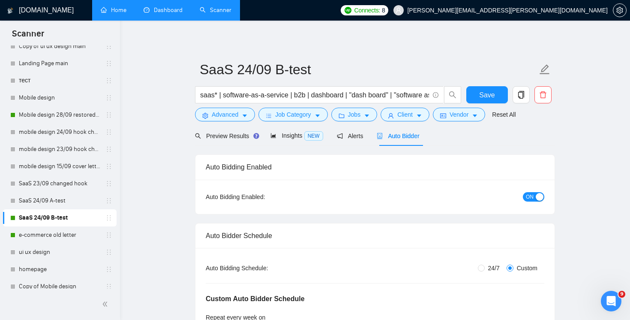
click at [535, 195] on button "ON" at bounding box center [533, 196] width 21 height 9
click at [493, 93] on span "Save" at bounding box center [486, 95] width 15 height 11
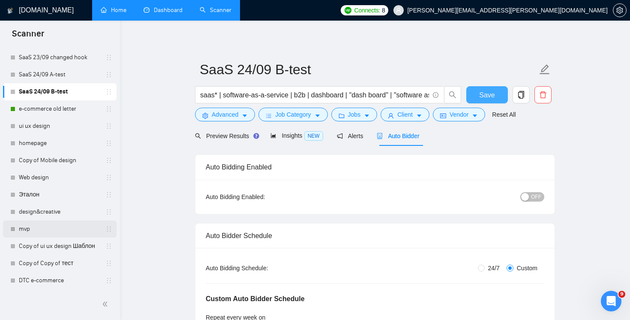
scroll to position [297, 0]
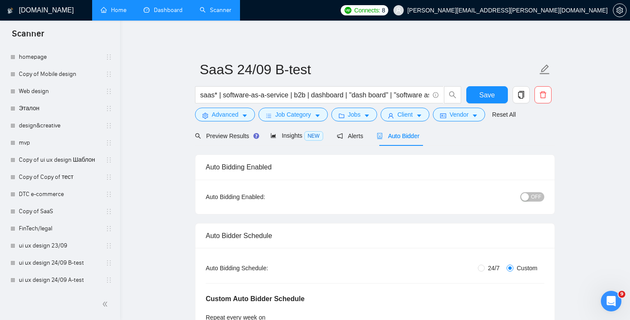
click at [168, 6] on link "Dashboard" at bounding box center [163, 9] width 39 height 7
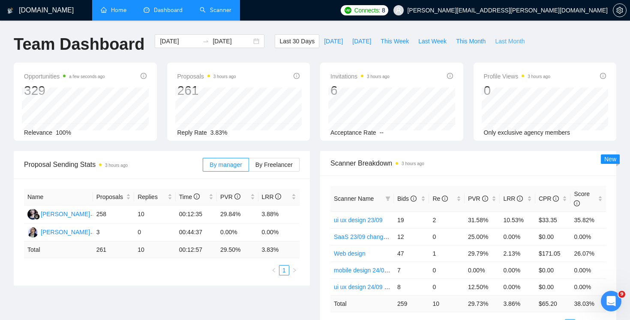
click at [509, 41] on span "Last Month" at bounding box center [510, 40] width 30 height 9
type input "[DATE]"
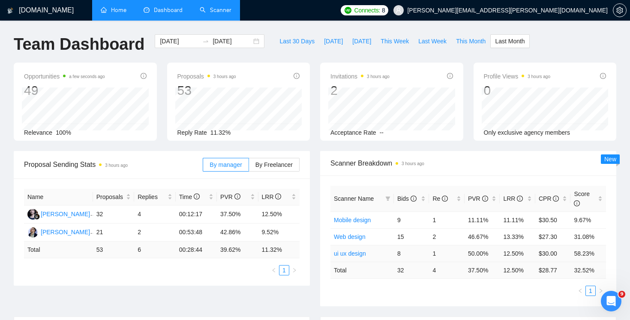
click at [348, 254] on link "ui ux design" at bounding box center [350, 253] width 32 height 7
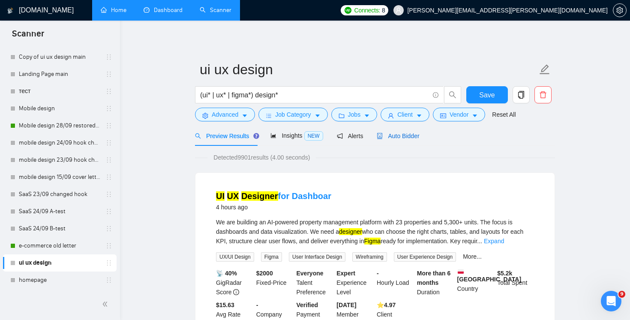
click at [416, 133] on span "Auto Bidder" at bounding box center [398, 135] width 42 height 7
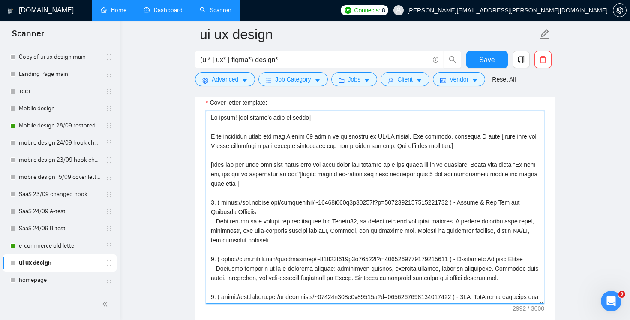
click at [235, 165] on textarea "Cover letter template:" at bounding box center [375, 207] width 339 height 193
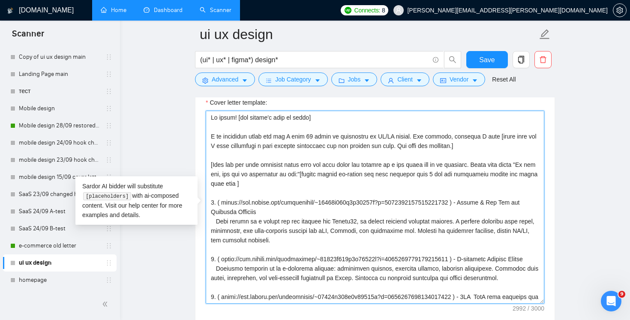
click at [235, 165] on textarea "Cover letter template:" at bounding box center [375, 207] width 339 height 193
click at [308, 166] on textarea "Cover letter template:" at bounding box center [375, 207] width 339 height 193
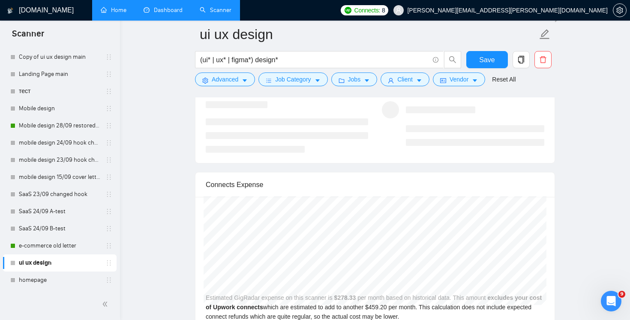
scroll to position [1562, 0]
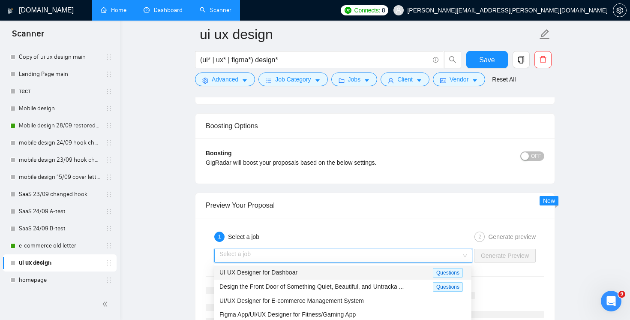
click at [457, 255] on input "search" at bounding box center [340, 255] width 242 height 13
click at [412, 269] on div "UI UX Designer for Dashboar" at bounding box center [325, 272] width 213 height 10
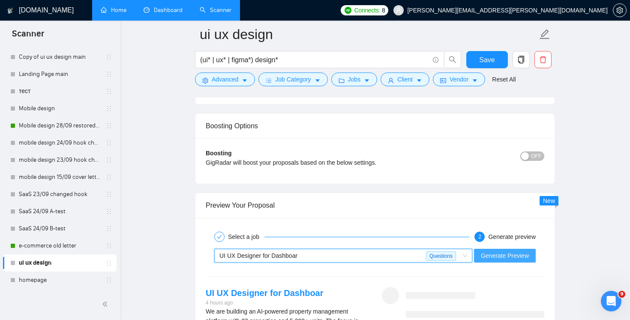
click at [509, 252] on span "Generate Preview" at bounding box center [505, 255] width 48 height 9
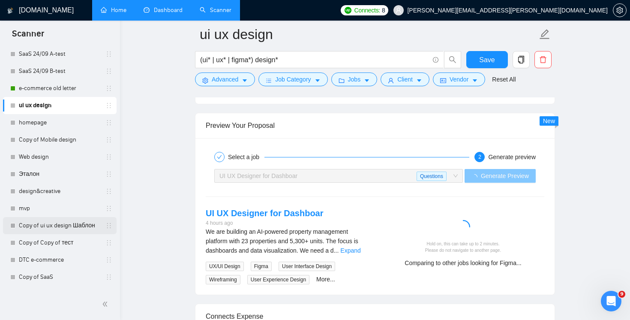
scroll to position [174, 0]
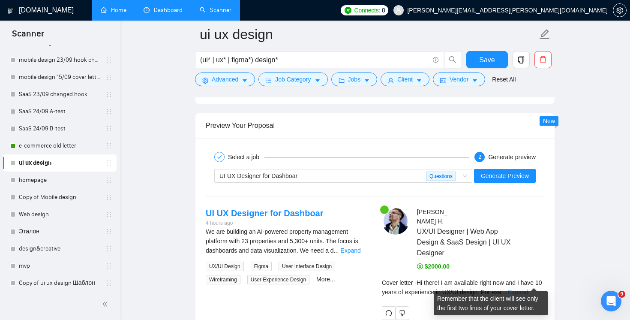
click at [528, 288] on link "Expand" at bounding box center [518, 291] width 20 height 7
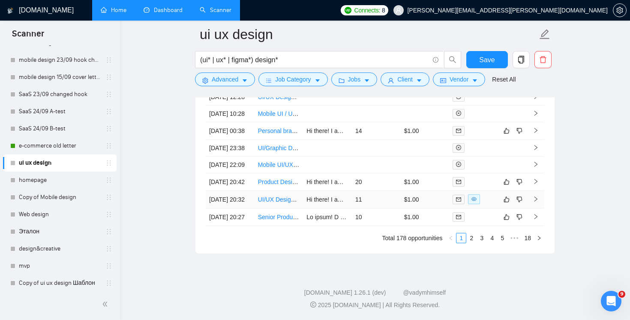
scroll to position [2997, 0]
click at [529, 239] on link "18" at bounding box center [528, 237] width 12 height 9
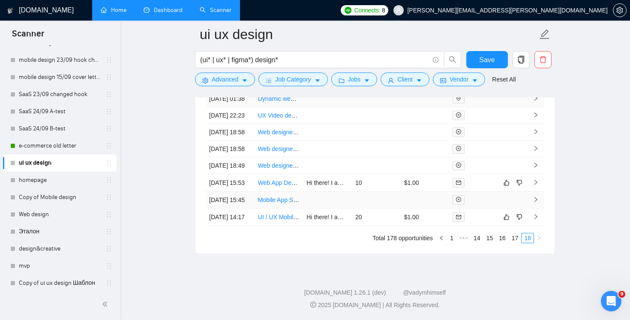
scroll to position [2944, 0]
click at [513, 237] on link "17" at bounding box center [515, 237] width 12 height 9
click at [498, 234] on link "16" at bounding box center [502, 237] width 12 height 9
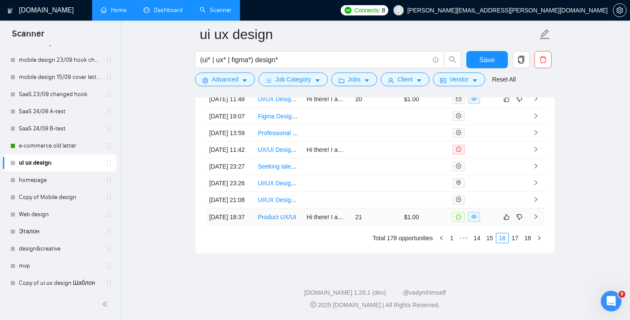
click at [435, 222] on td "$1.00" at bounding box center [425, 217] width 49 height 18
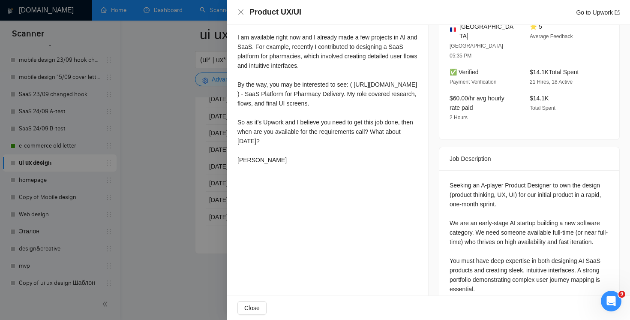
scroll to position [281, 0]
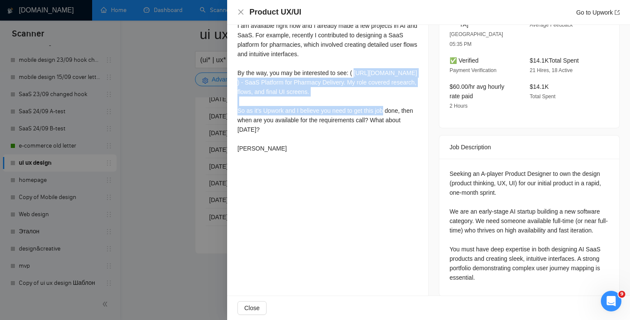
drag, startPoint x: 413, startPoint y: 102, endPoint x: 234, endPoint y: 86, distance: 179.1
click at [234, 86] on div "Cover Letter Hi there! I am available right now and I already made a few projec…" at bounding box center [327, 68] width 201 height 195
copy div "[URL][DOMAIN_NAME] ) - SaaS Platform for Pharmacy Delivery. My role covered res…"
click at [239, 11] on icon "close" at bounding box center [240, 12] width 7 height 7
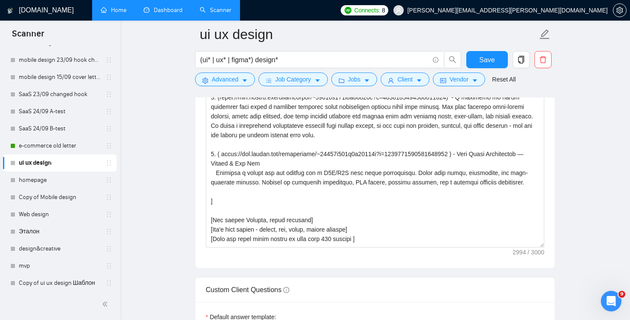
scroll to position [123, 0]
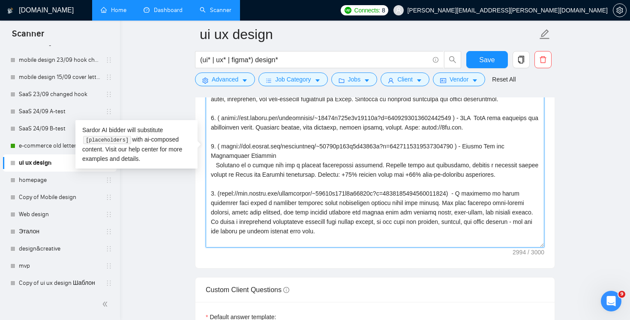
drag, startPoint x: 515, startPoint y: 135, endPoint x: 219, endPoint y: 129, distance: 296.3
click at [219, 129] on textarea "Cover letter template:" at bounding box center [375, 150] width 339 height 193
paste textarea "[URL][DOMAIN_NAME] ) - SaaS Platform for Pharmacy Delivery. My role covered res…"
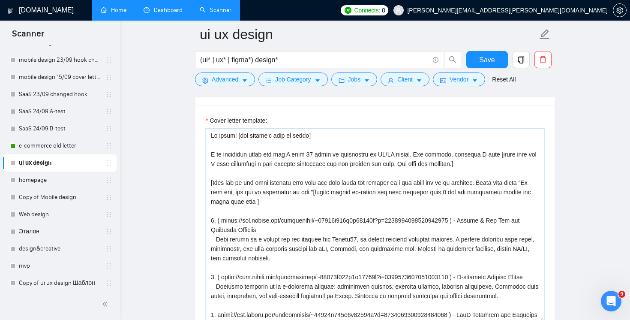
scroll to position [993, 0]
drag, startPoint x: 479, startPoint y: 195, endPoint x: 372, endPoint y: 192, distance: 107.6
click at [371, 192] on textarea "Cover letter template:" at bounding box center [375, 225] width 339 height 193
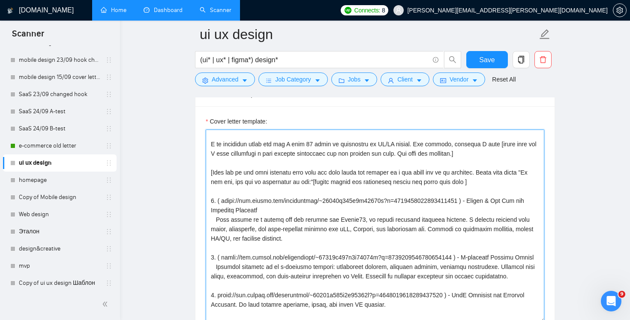
scroll to position [12, 0]
drag, startPoint x: 418, startPoint y: 181, endPoint x: 491, endPoint y: 180, distance: 72.5
click at [491, 180] on textarea "Cover letter template:" at bounding box center [375, 225] width 339 height 193
click at [473, 179] on textarea "Cover letter template:" at bounding box center [375, 225] width 339 height 193
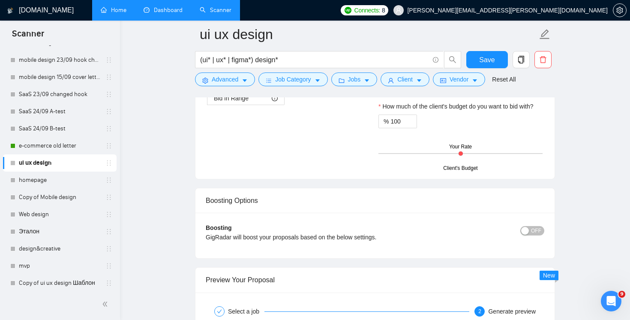
scroll to position [1529, 0]
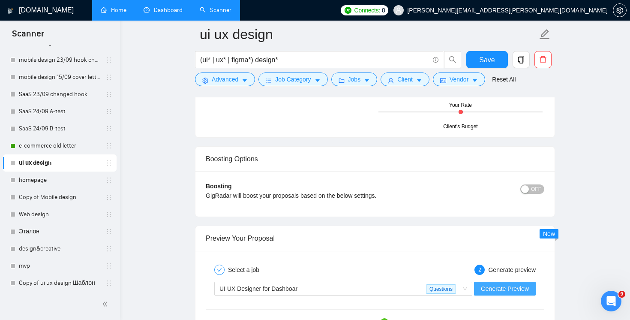
click at [509, 287] on span "Generate Preview" at bounding box center [505, 288] width 48 height 9
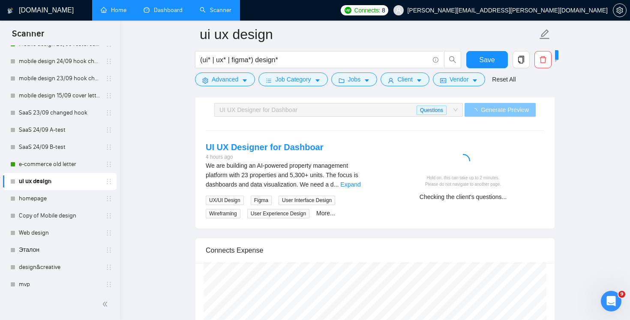
scroll to position [1685, 0]
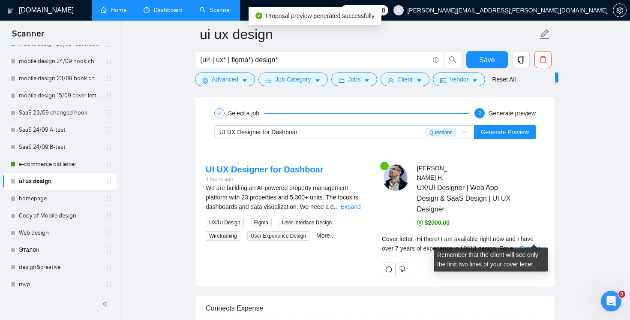
click at [532, 245] on link "Expand" at bounding box center [530, 248] width 20 height 7
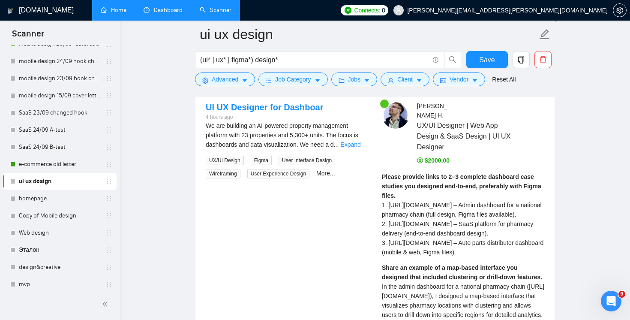
scroll to position [1722, 0]
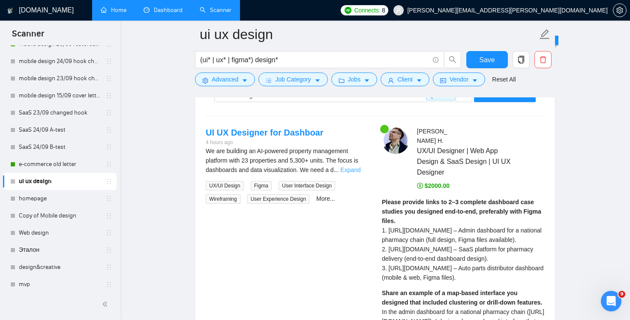
click at [358, 171] on link "Expand" at bounding box center [350, 169] width 20 height 7
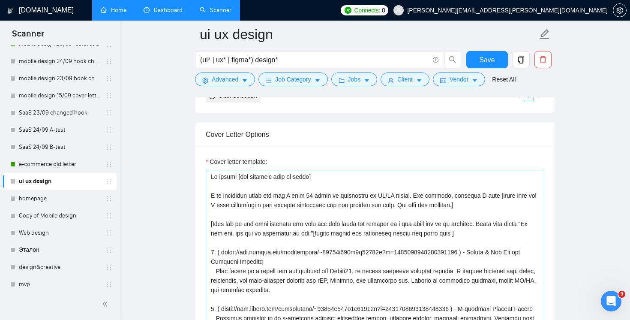
scroll to position [16, 0]
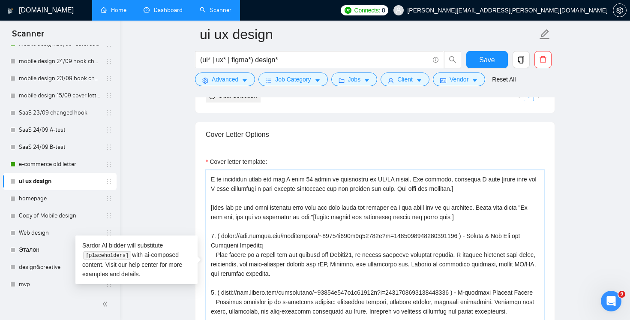
click at [372, 218] on textarea "Cover letter template:" at bounding box center [375, 266] width 339 height 193
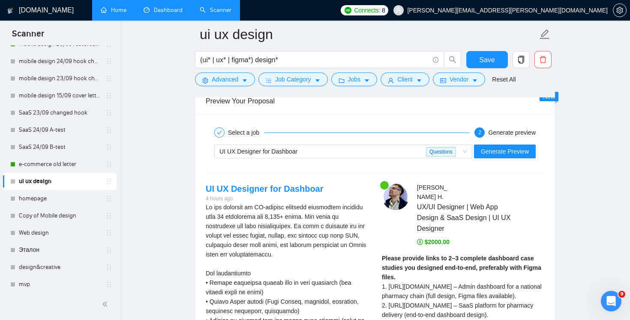
scroll to position [1684, 0]
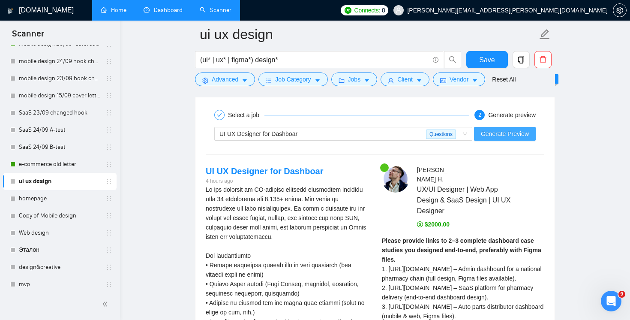
type textarea "Hi there! [use client's name if found] I am available right now and I have 10 y…"
click at [505, 130] on span "Generate Preview" at bounding box center [505, 133] width 48 height 9
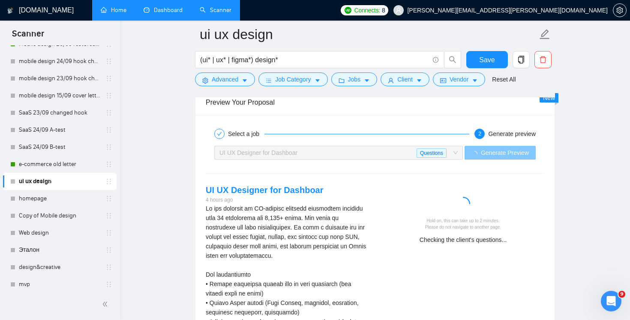
scroll to position [1681, 0]
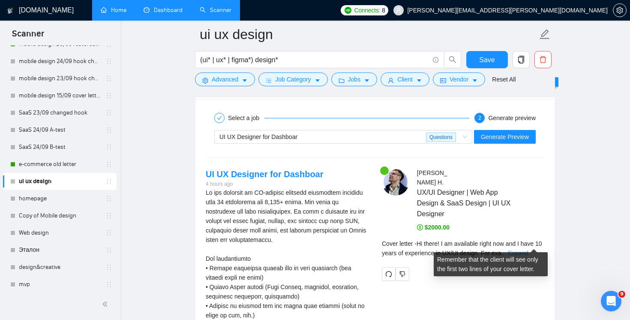
click at [528, 249] on link "Expand" at bounding box center [518, 252] width 20 height 7
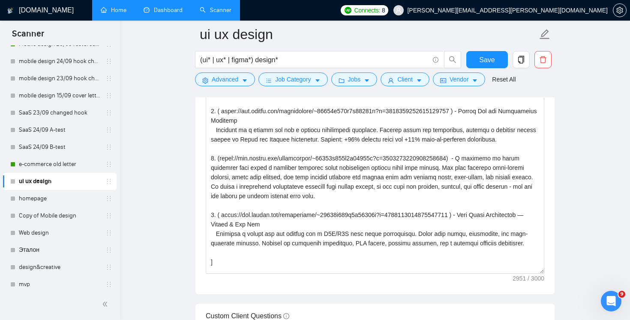
scroll to position [998, 0]
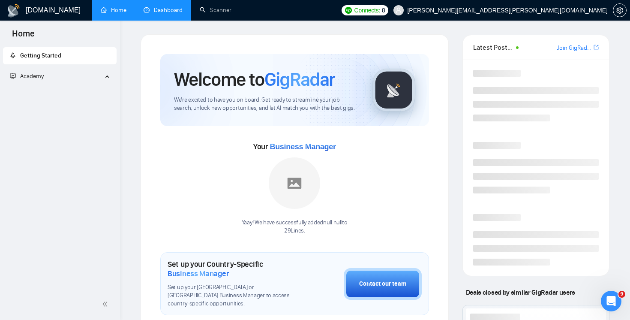
click at [152, 14] on link "Dashboard" at bounding box center [163, 9] width 39 height 7
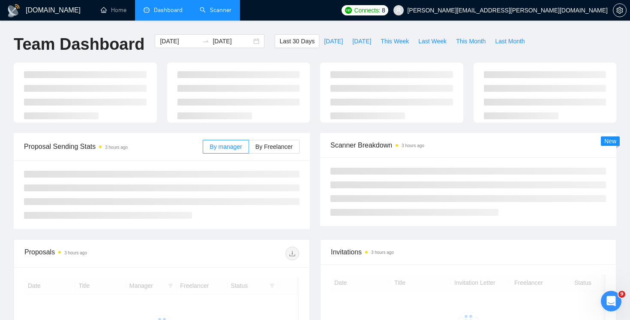
click at [203, 19] on li "Scanner" at bounding box center [215, 10] width 49 height 21
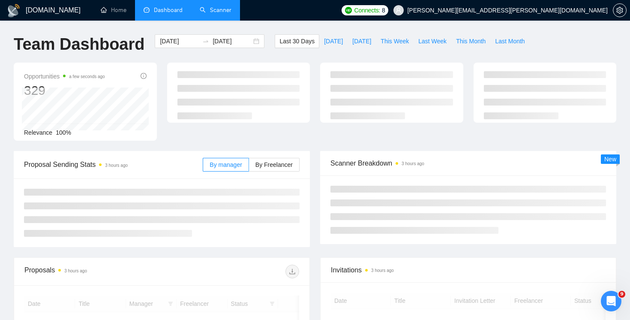
click at [209, 14] on link "Scanner" at bounding box center [216, 9] width 32 height 7
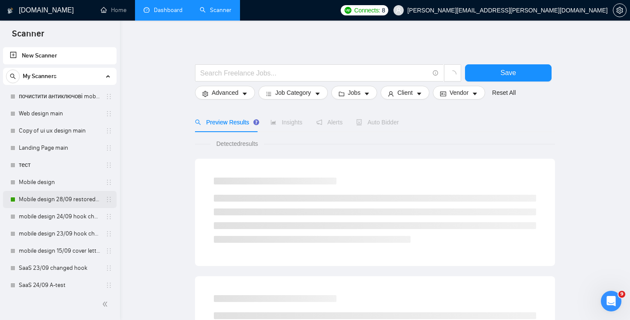
click at [60, 200] on link "Mobile design 28/09 restored to first version" at bounding box center [59, 199] width 81 height 17
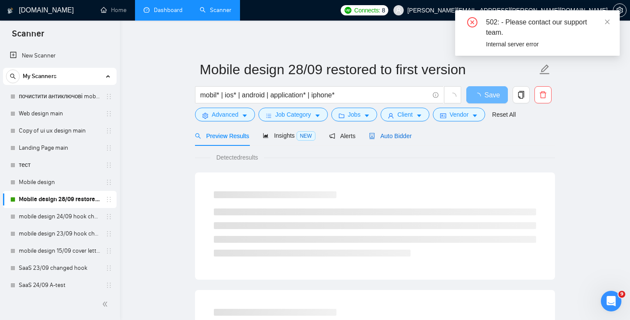
click at [393, 138] on span "Auto Bidder" at bounding box center [390, 135] width 42 height 7
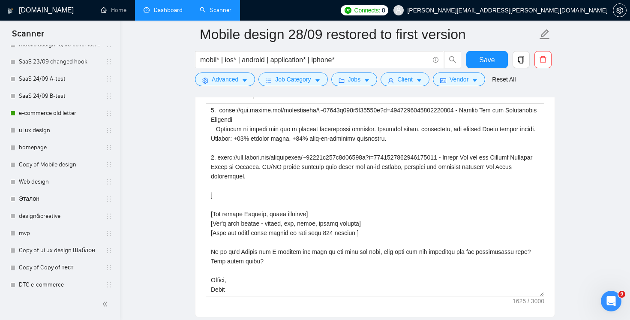
scroll to position [197, 0]
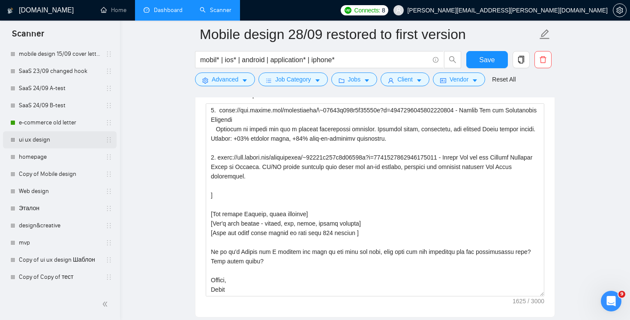
click at [51, 142] on link "ui ux design" at bounding box center [59, 139] width 81 height 17
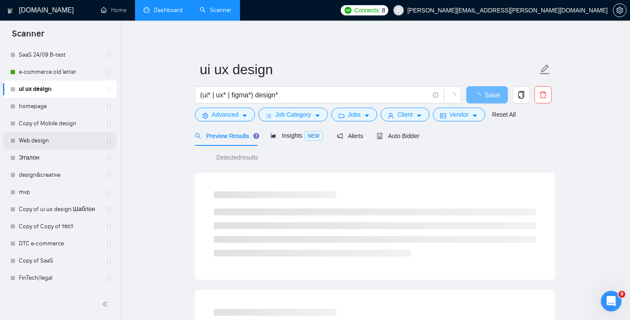
scroll to position [247, 0]
click at [402, 136] on span "Auto Bidder" at bounding box center [398, 135] width 42 height 7
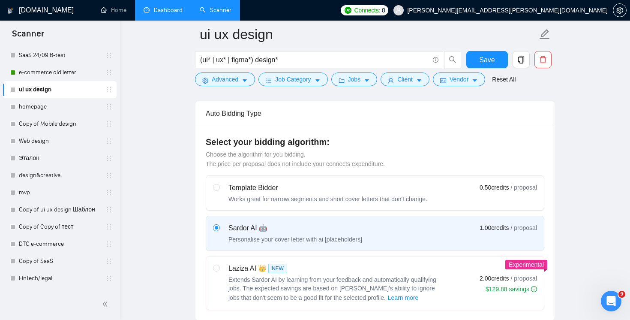
scroll to position [180, 0]
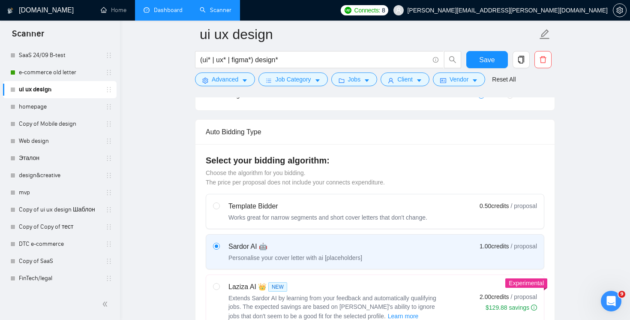
click at [165, 13] on link "Dashboard" at bounding box center [163, 9] width 39 height 7
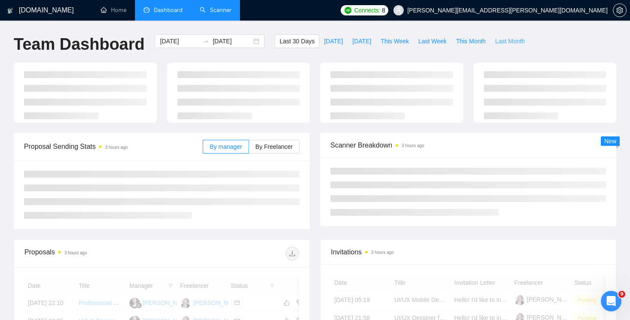
click at [516, 42] on span "Last Month" at bounding box center [510, 40] width 30 height 9
type input "[DATE]"
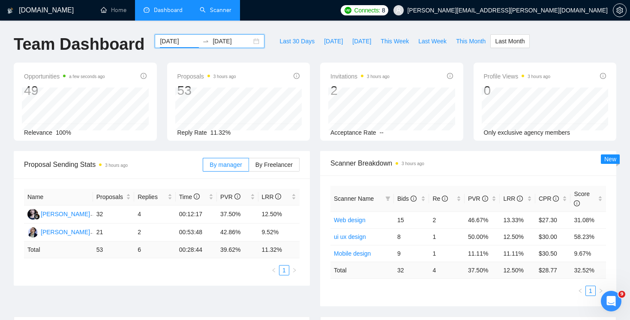
click at [181, 43] on input "[DATE]" at bounding box center [179, 40] width 39 height 9
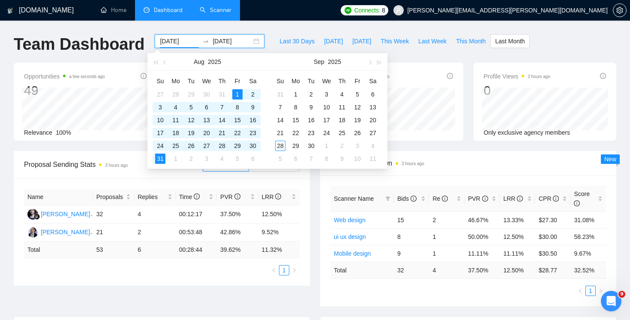
click at [222, 46] on div "2025-08-01 2025-08-31" at bounding box center [210, 41] width 110 height 14
click at [226, 40] on input "[DATE]" at bounding box center [232, 40] width 39 height 9
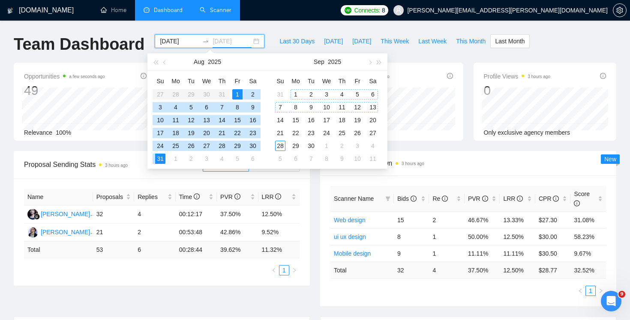
click at [373, 108] on div "13" at bounding box center [373, 107] width 10 height 10
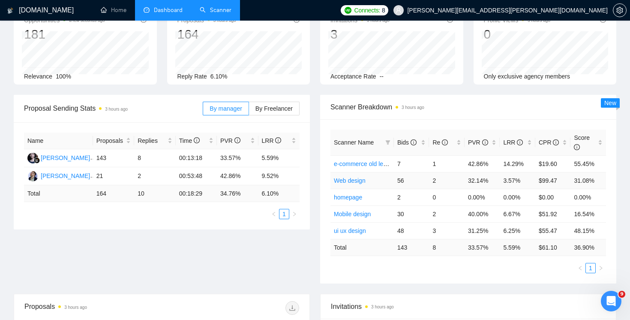
scroll to position [2, 0]
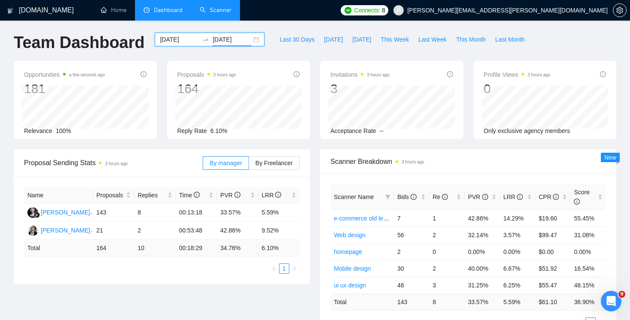
click at [235, 36] on input "[DATE]" at bounding box center [232, 39] width 39 height 9
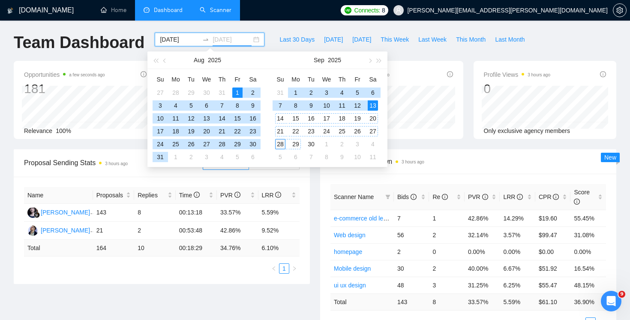
type input "[DATE]"
click at [280, 144] on div "28" at bounding box center [280, 144] width 10 height 10
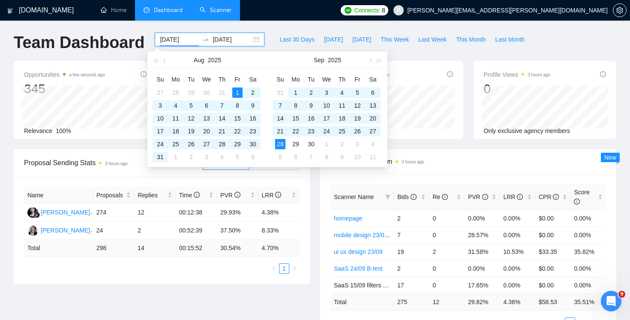
click at [470, 156] on span "Scanner Breakdown 3 hours ago" at bounding box center [468, 161] width 276 height 11
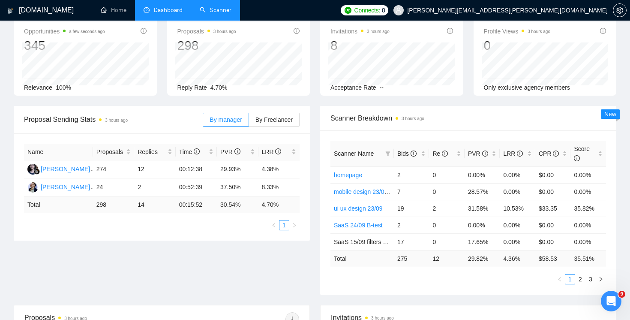
scroll to position [58, 0]
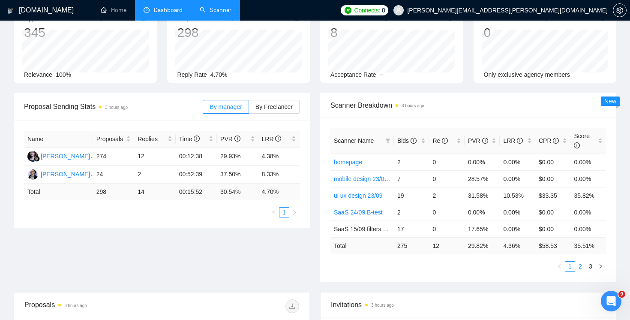
click at [578, 267] on link "2" at bounding box center [580, 265] width 9 height 9
click at [589, 264] on link "3" at bounding box center [590, 265] width 9 height 9
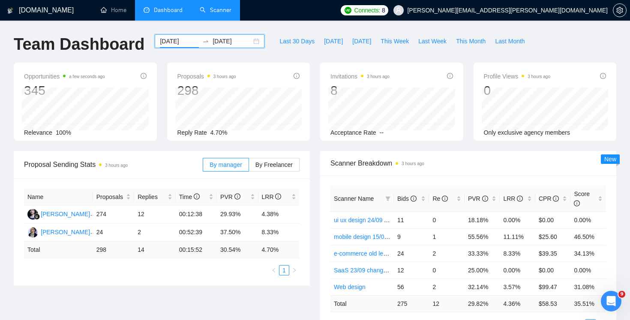
click at [207, 10] on link "Scanner" at bounding box center [216, 9] width 32 height 7
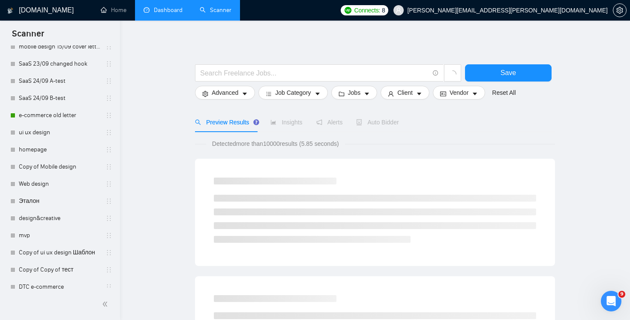
scroll to position [193, 0]
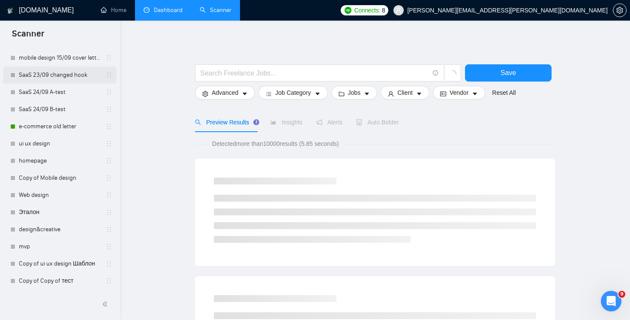
click at [64, 76] on link "SaaS 23/09 changed hook" at bounding box center [59, 74] width 81 height 17
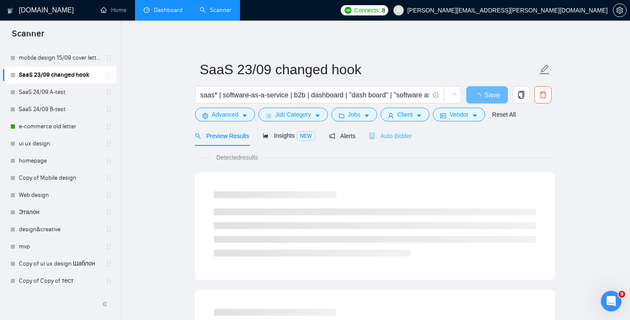
click at [390, 142] on div "Auto Bidder" at bounding box center [390, 136] width 42 height 20
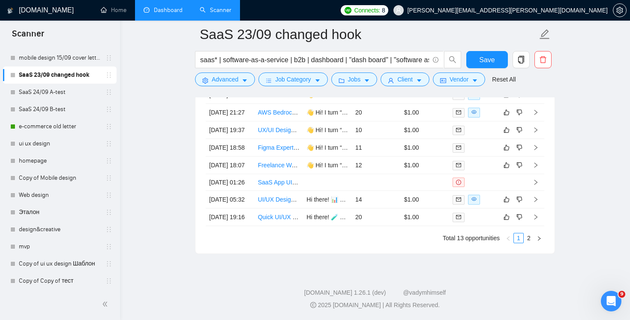
scroll to position [2342, 0]
click at [530, 240] on link "2" at bounding box center [528, 237] width 9 height 9
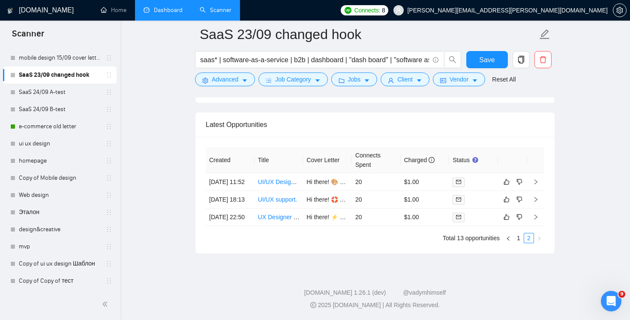
scroll to position [2159, 0]
click at [517, 239] on link "1" at bounding box center [518, 237] width 9 height 9
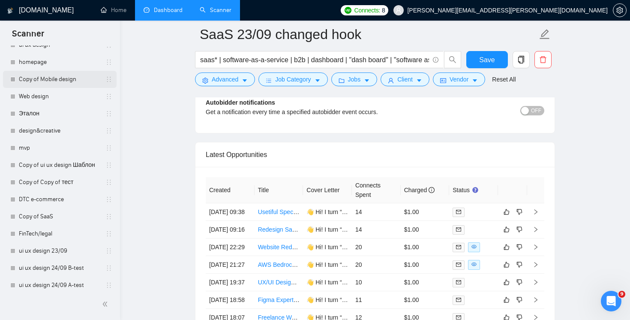
scroll to position [297, 0]
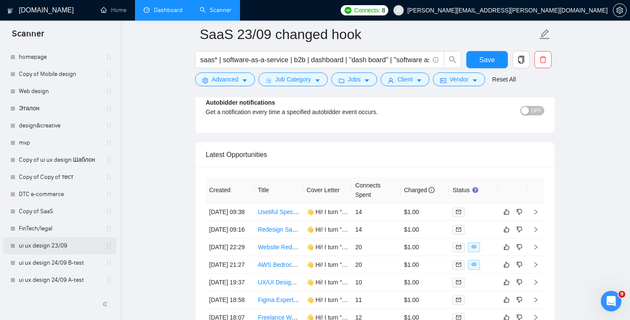
click at [86, 245] on link "ui ux design 23/09" at bounding box center [59, 245] width 81 height 17
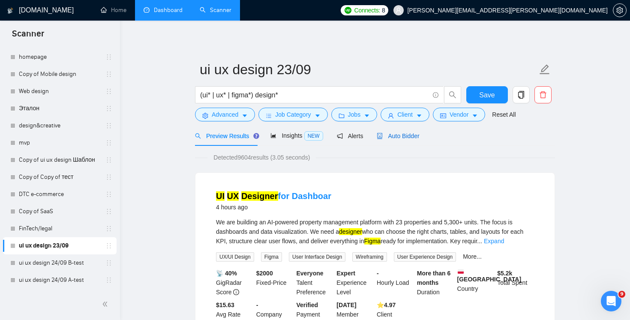
click at [400, 136] on span "Auto Bidder" at bounding box center [398, 135] width 42 height 7
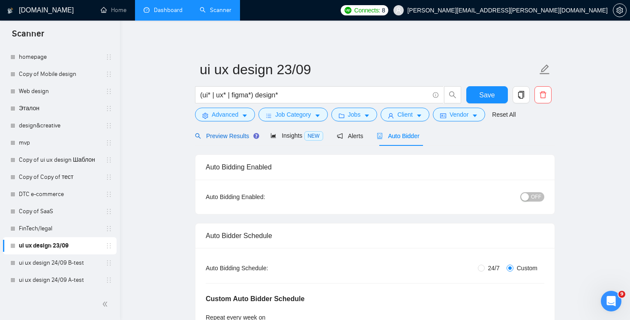
click at [217, 136] on span "Preview Results" at bounding box center [226, 135] width 62 height 7
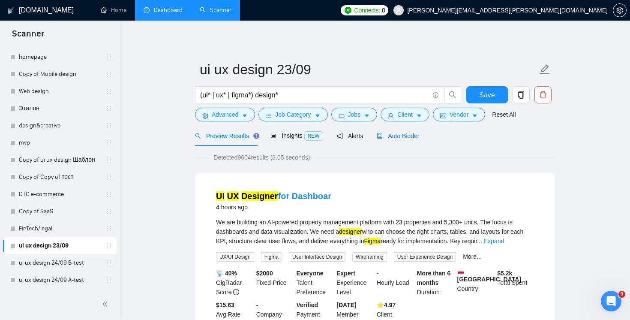
click at [402, 139] on span "Auto Bidder" at bounding box center [398, 135] width 42 height 7
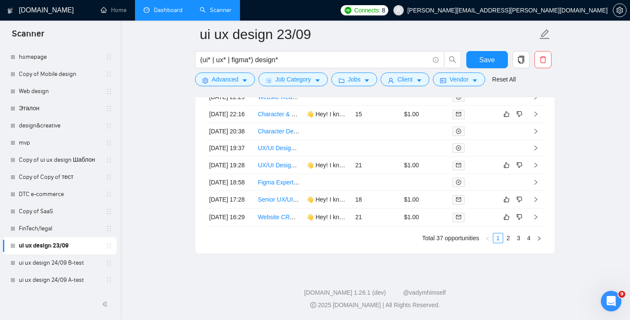
scroll to position [2451, 0]
click at [511, 240] on link "2" at bounding box center [508, 237] width 9 height 9
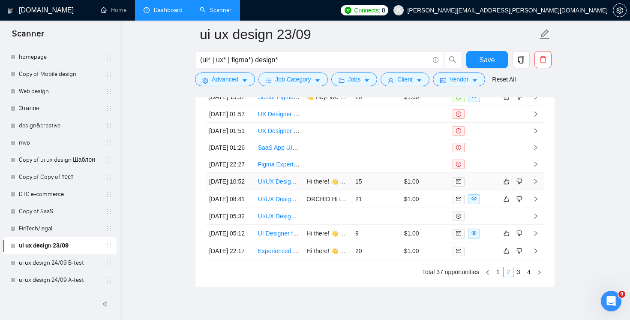
scroll to position [2322, 0]
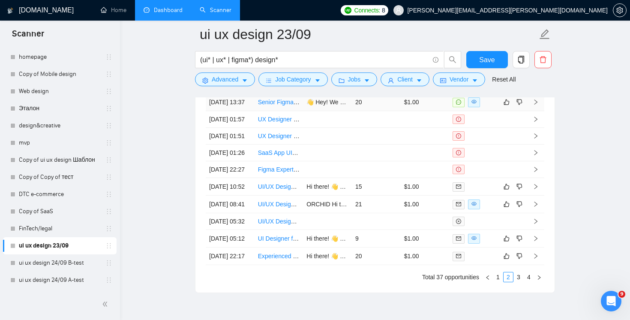
click at [378, 111] on td "20" at bounding box center [376, 102] width 49 height 18
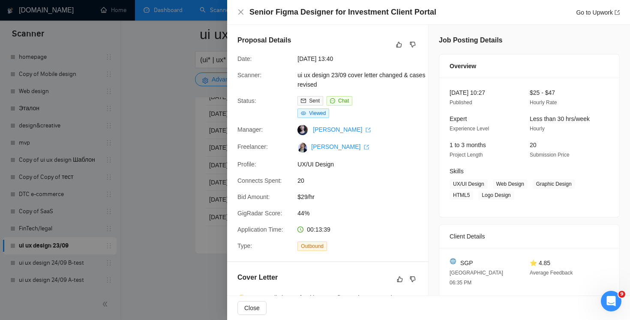
scroll to position [2362, 0]
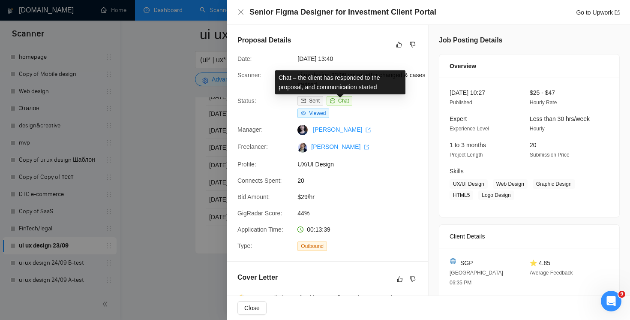
click at [345, 102] on span "Chat" at bounding box center [343, 101] width 11 height 6
click at [342, 102] on span "Chat" at bounding box center [343, 101] width 11 height 6
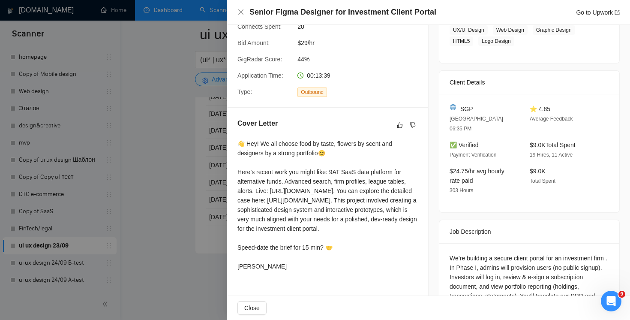
scroll to position [8, 0]
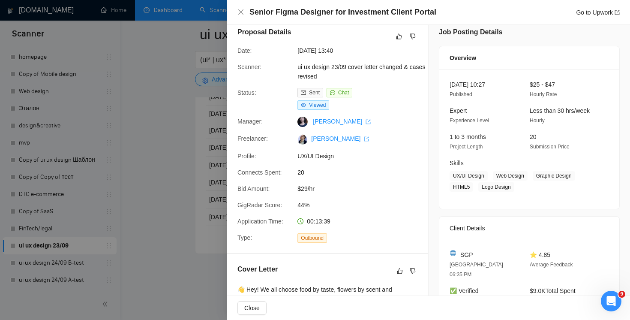
click at [240, 8] on div "Senior Figma Designer for Investment Client Portal Go to Upwork" at bounding box center [428, 12] width 382 height 11
click at [240, 13] on icon "close" at bounding box center [240, 11] width 5 height 5
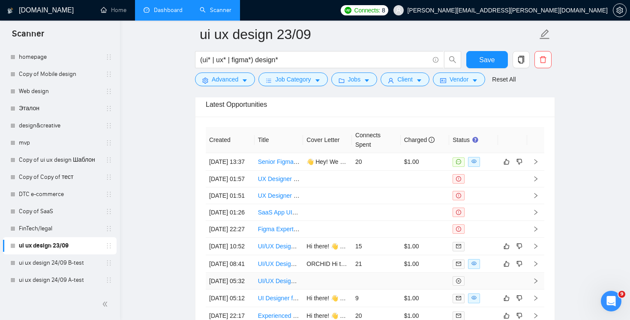
scroll to position [2204, 0]
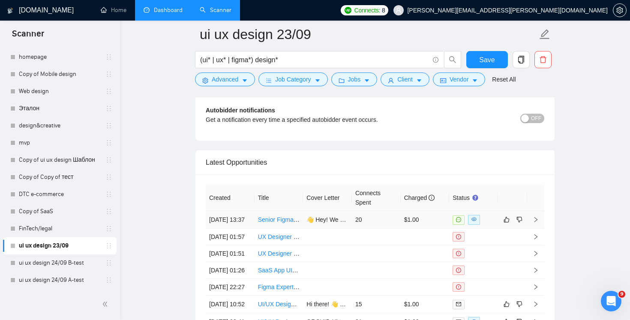
click at [541, 225] on td at bounding box center [535, 220] width 17 height 18
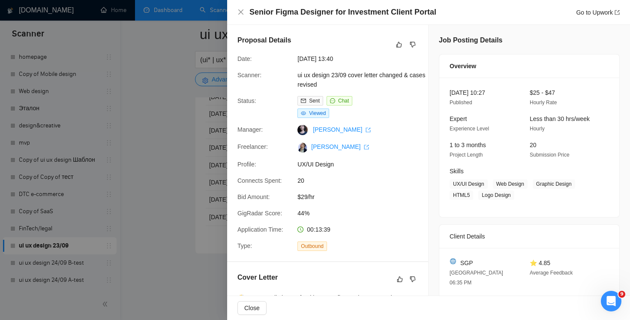
click at [346, 100] on span "Chat" at bounding box center [343, 101] width 11 height 6
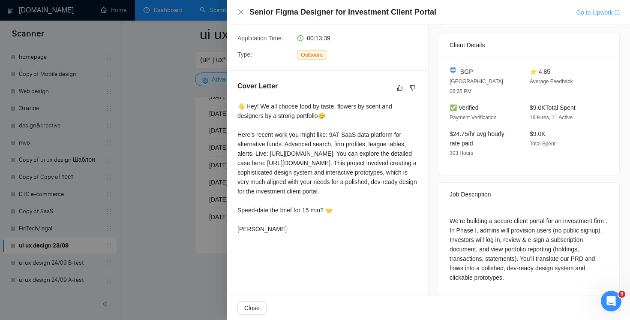
click at [588, 11] on link "Go to Upwork" at bounding box center [598, 12] width 44 height 7
click at [237, 12] on div "Senior Figma Designer for Investment Client Portal Go to Upwork" at bounding box center [428, 12] width 403 height 25
click at [242, 10] on icon "close" at bounding box center [240, 12] width 7 height 7
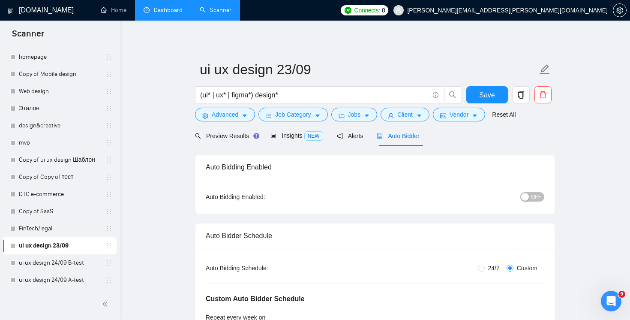
scroll to position [10, 0]
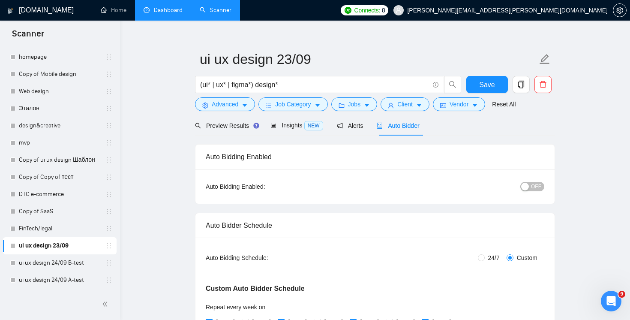
click at [166, 14] on link "Dashboard" at bounding box center [163, 9] width 39 height 7
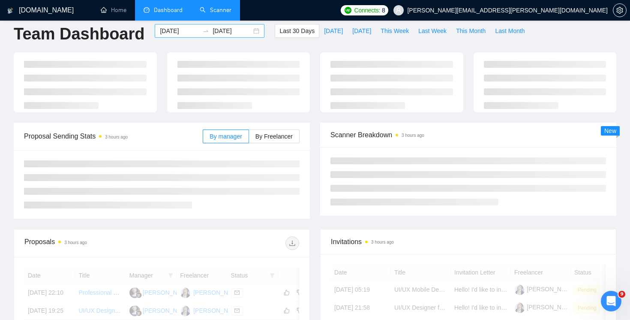
click at [176, 33] on input "[DATE]" at bounding box center [179, 30] width 39 height 9
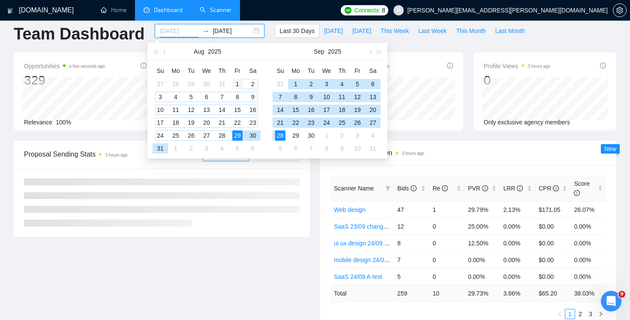
type input "[DATE]"
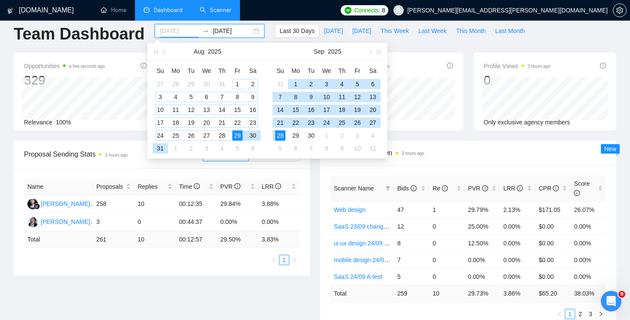
click at [232, 83] on div "1" at bounding box center [237, 84] width 10 height 10
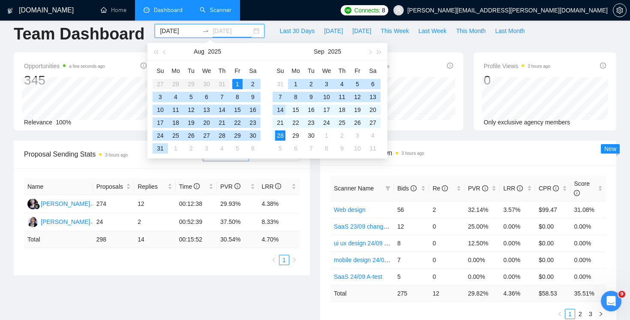
type input "[DATE]"
click at [280, 135] on div "28" at bounding box center [280, 135] width 10 height 10
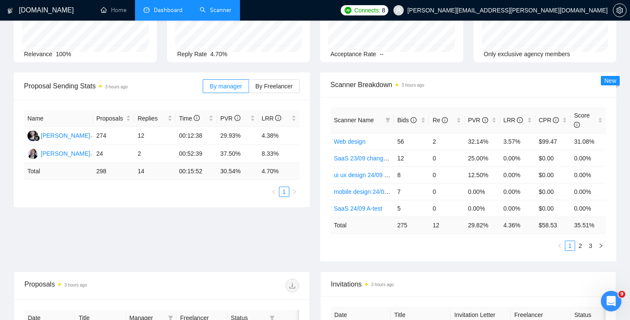
scroll to position [109, 0]
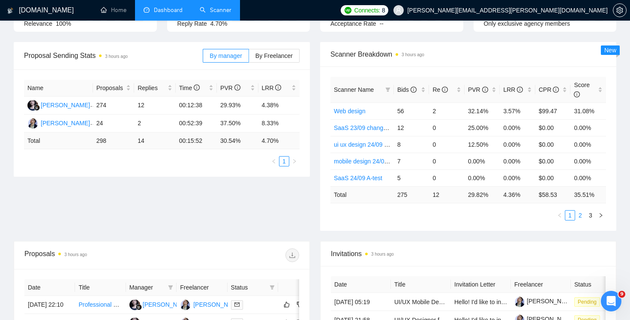
click at [578, 214] on link "2" at bounding box center [580, 214] width 9 height 9
click at [594, 216] on link "3" at bounding box center [590, 214] width 9 height 9
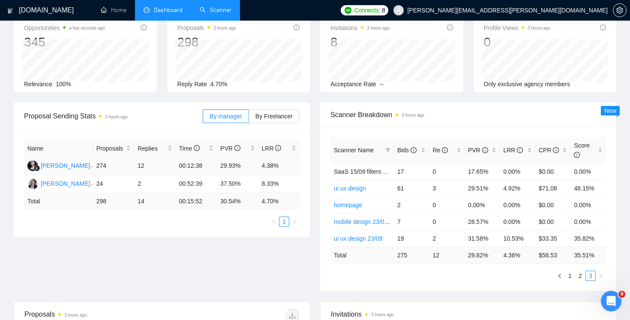
scroll to position [27, 0]
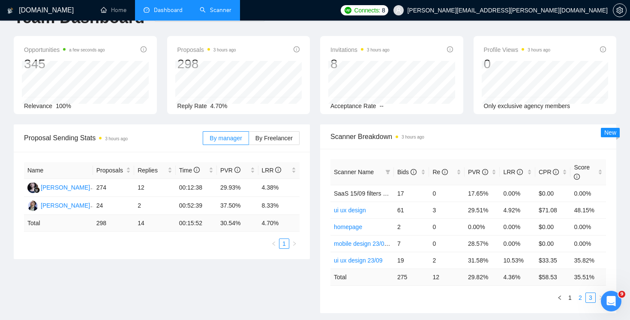
click at [581, 297] on link "2" at bounding box center [580, 297] width 9 height 9
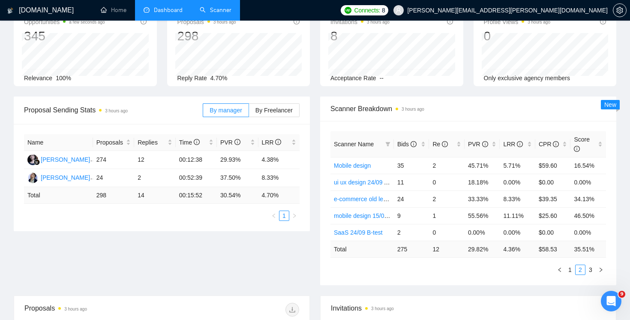
scroll to position [57, 0]
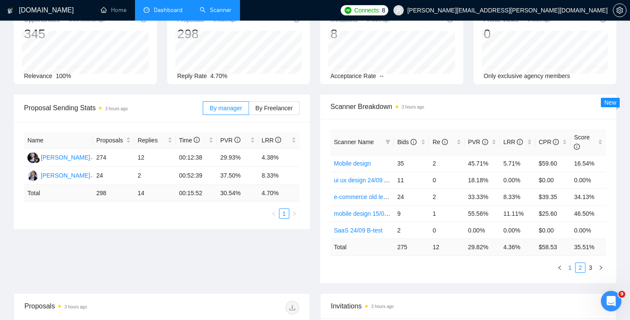
click at [569, 270] on link "1" at bounding box center [569, 267] width 9 height 9
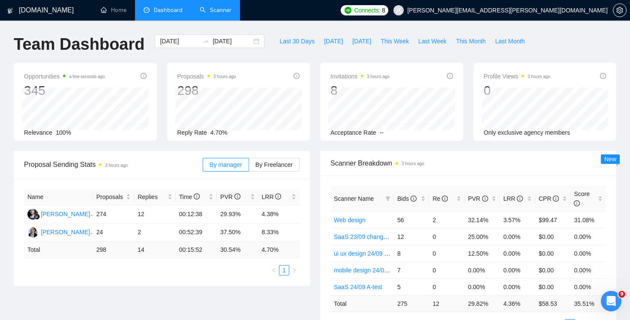
click at [219, 14] on link "Scanner" at bounding box center [216, 9] width 32 height 7
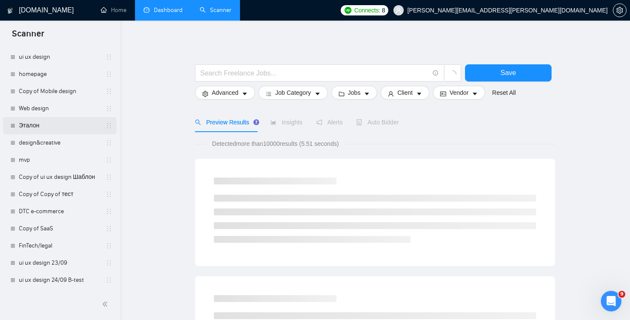
scroll to position [297, 0]
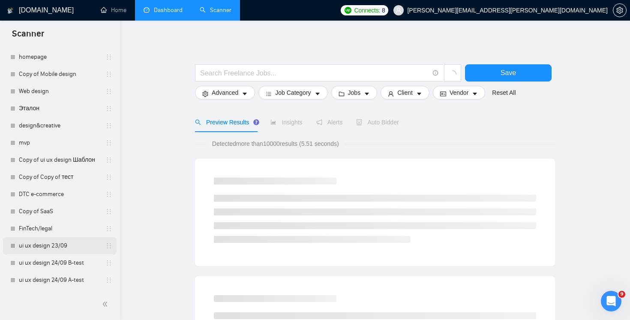
click at [49, 251] on link "ui ux design 23/09" at bounding box center [59, 245] width 81 height 17
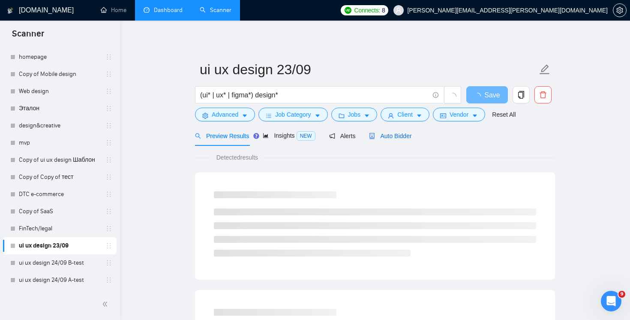
click at [399, 131] on div "Auto Bidder" at bounding box center [390, 135] width 42 height 9
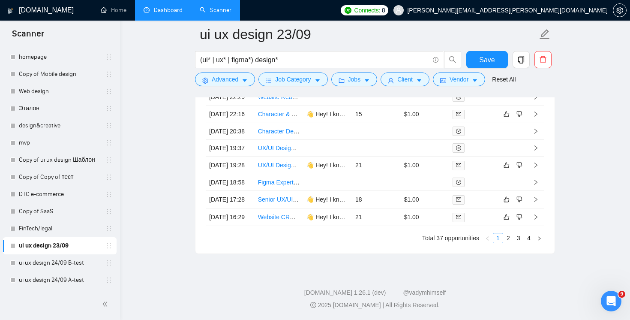
scroll to position [2414, 0]
click at [532, 243] on link "4" at bounding box center [528, 237] width 9 height 9
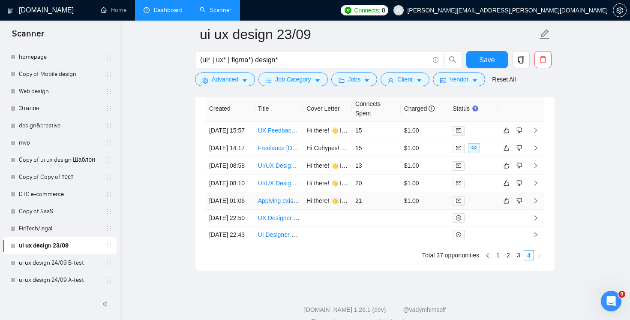
scroll to position [2372, 0]
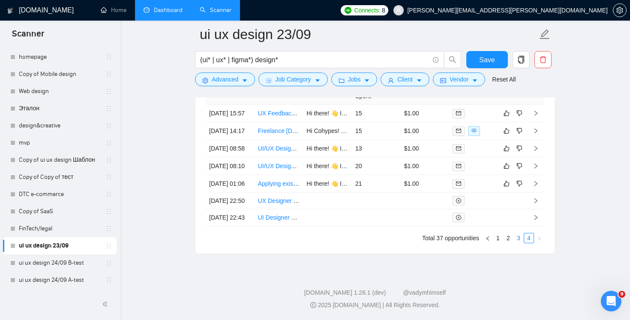
click at [516, 242] on link "3" at bounding box center [518, 237] width 9 height 9
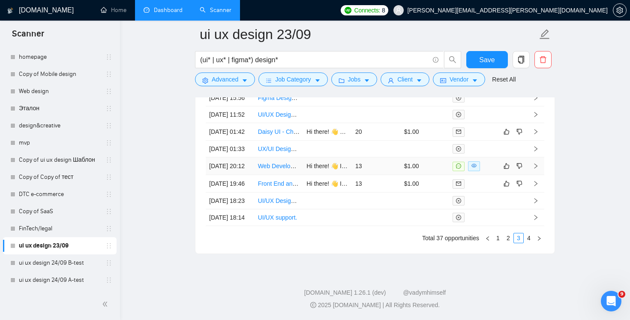
click at [495, 175] on td at bounding box center [473, 166] width 49 height 18
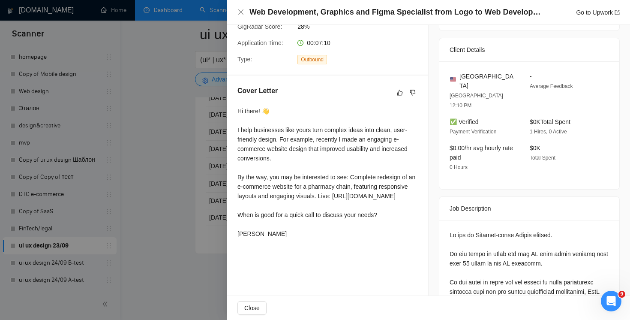
scroll to position [197, 0]
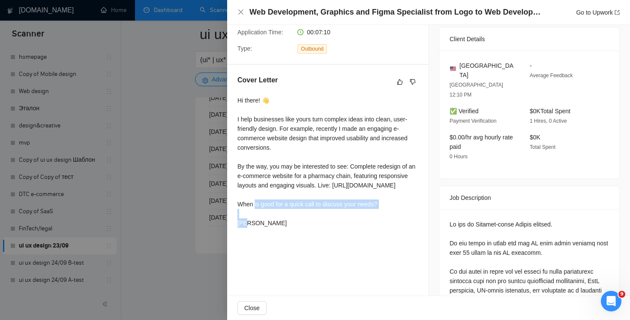
drag, startPoint x: 387, startPoint y: 213, endPoint x: 238, endPoint y: 216, distance: 149.2
click at [238, 216] on div "Hi there! 👋 I help businesses like yours turn complex ideas into clean, user-fr…" at bounding box center [327, 162] width 180 height 132
copy div "hen is good for a quick call to discuss your needs?"
click at [240, 11] on icon "close" at bounding box center [240, 12] width 7 height 7
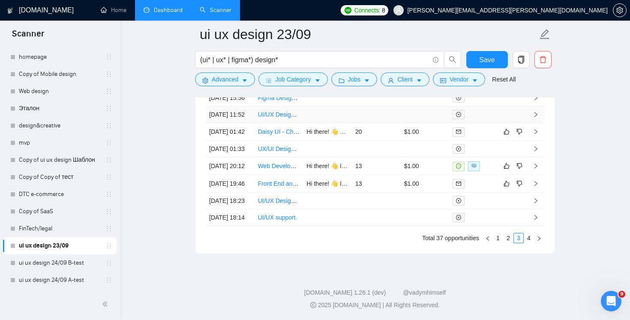
scroll to position [2451, 0]
click at [508, 235] on link "2" at bounding box center [508, 237] width 9 height 9
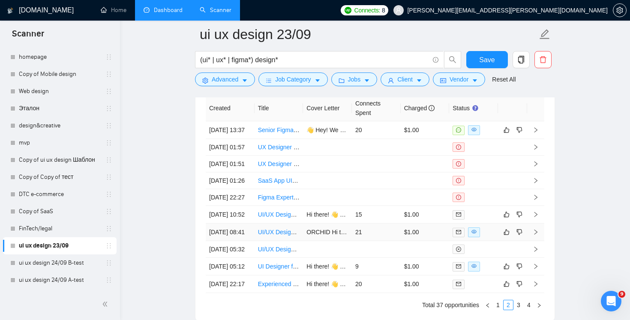
scroll to position [2255, 0]
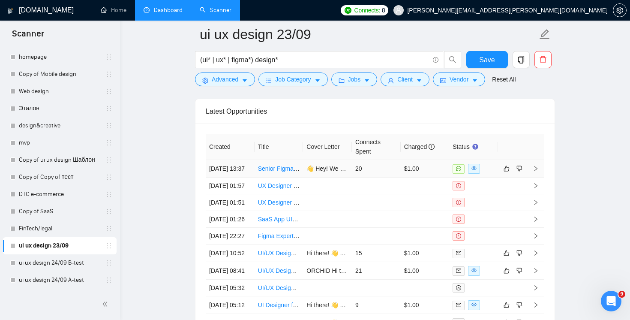
click at [491, 174] on div at bounding box center [474, 169] width 42 height 10
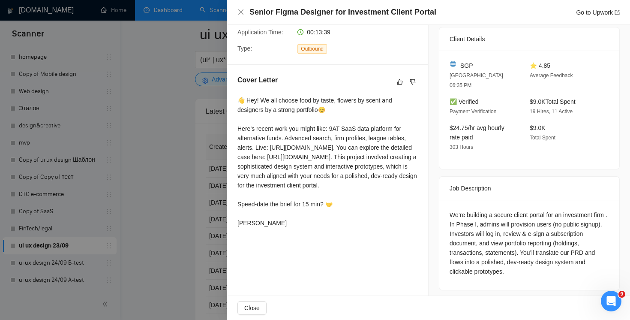
scroll to position [191, 0]
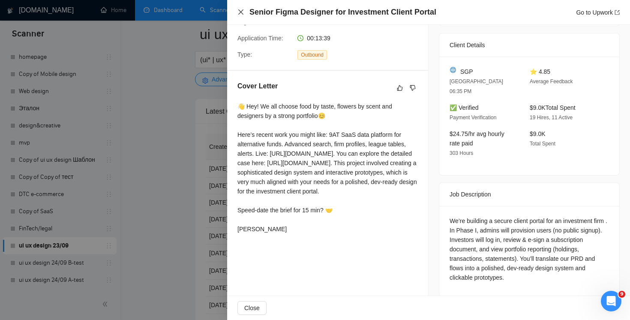
click at [237, 14] on icon "close" at bounding box center [240, 12] width 7 height 7
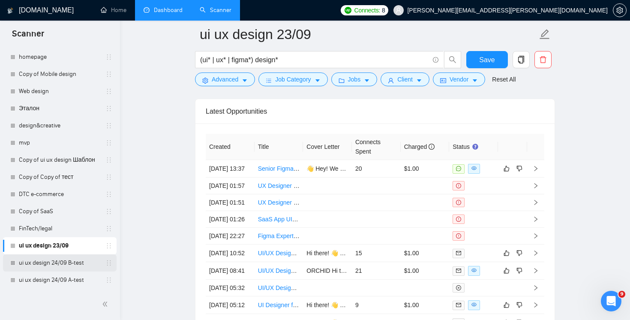
click at [62, 268] on link "ui ux design 24/09 B-test" at bounding box center [59, 262] width 81 height 17
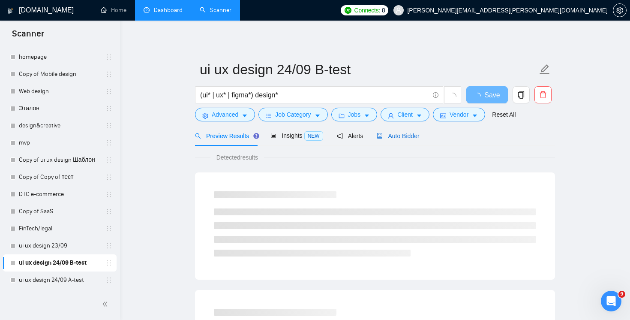
click at [409, 132] on span "Auto Bidder" at bounding box center [398, 135] width 42 height 7
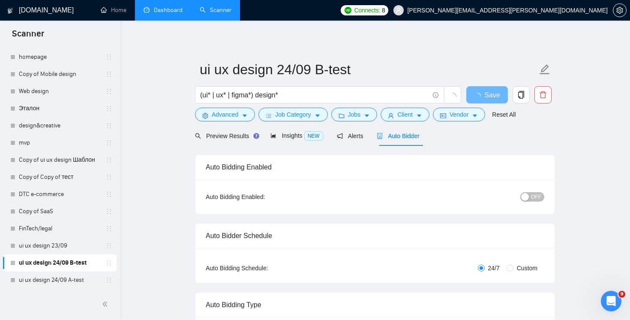
radio input "false"
radio input "true"
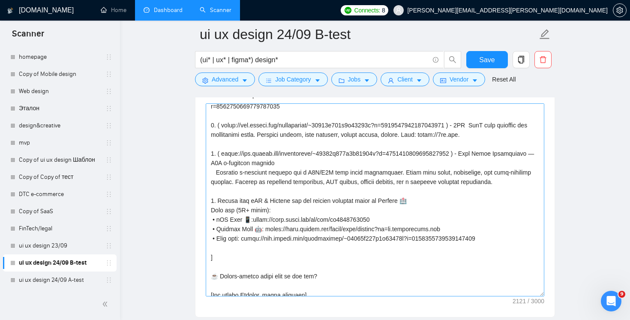
scroll to position [170, 0]
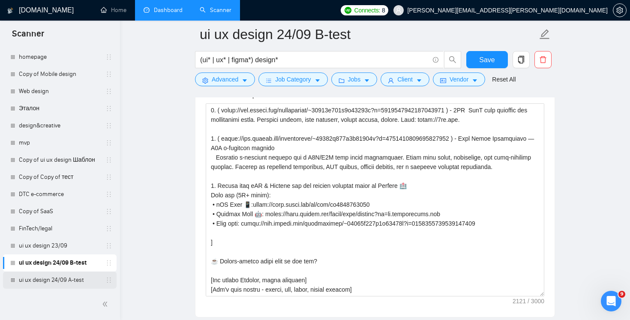
click at [60, 282] on link "ui ux design 24/09 A-test" at bounding box center [59, 279] width 81 height 17
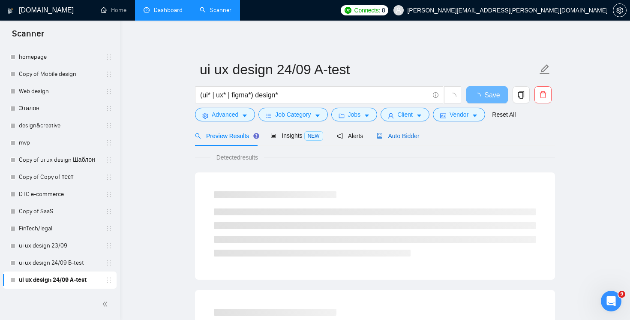
click at [403, 134] on span "Auto Bidder" at bounding box center [398, 135] width 42 height 7
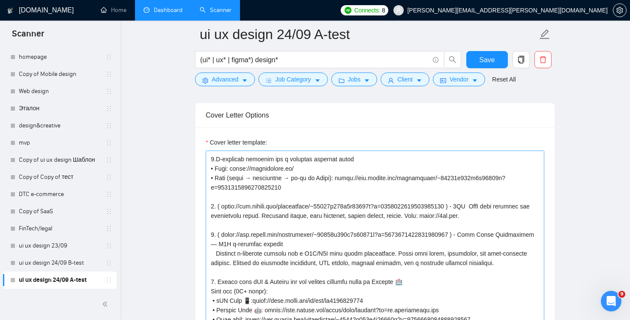
scroll to position [132, 0]
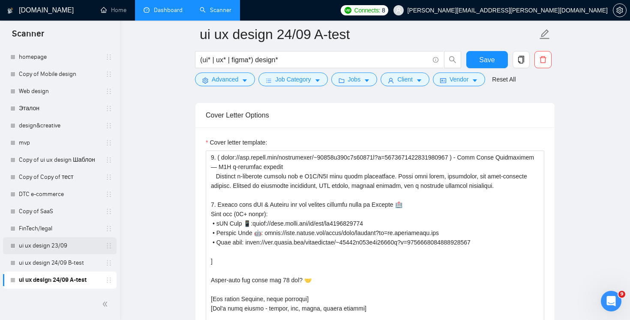
click at [53, 250] on link "ui ux design 23/09" at bounding box center [59, 245] width 81 height 17
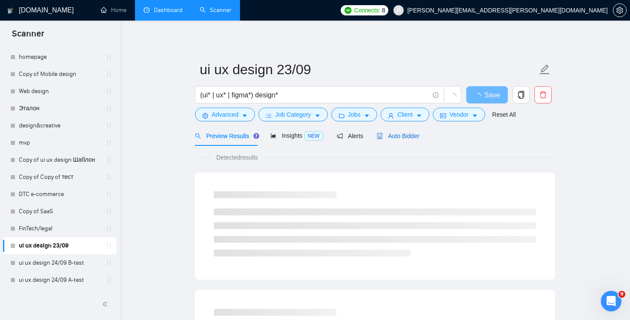
click at [389, 133] on span "Auto Bidder" at bounding box center [398, 135] width 42 height 7
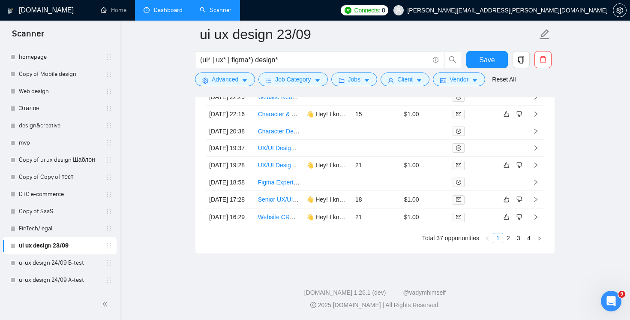
scroll to position [2377, 0]
click at [483, 222] on div at bounding box center [474, 217] width 42 height 10
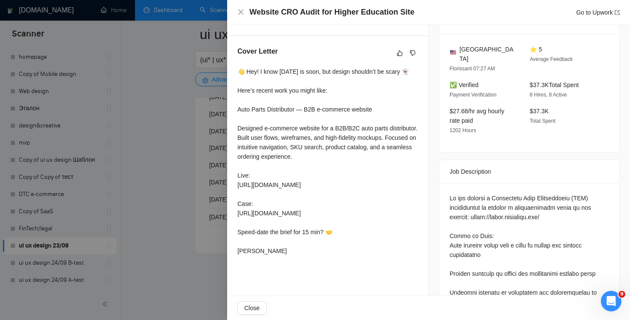
scroll to position [228, 0]
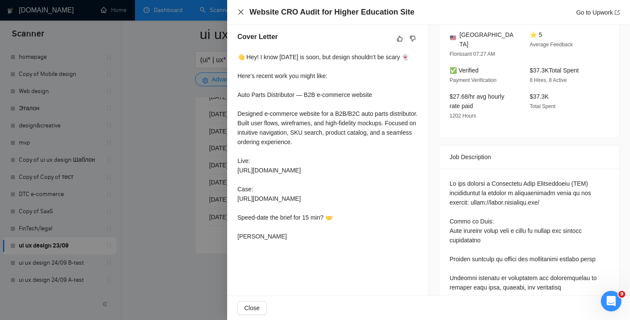
click at [237, 11] on icon "close" at bounding box center [240, 12] width 7 height 7
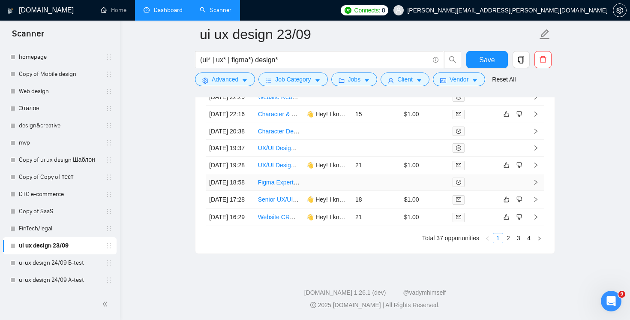
scroll to position [2415, 0]
click at [507, 243] on link "2" at bounding box center [508, 237] width 9 height 9
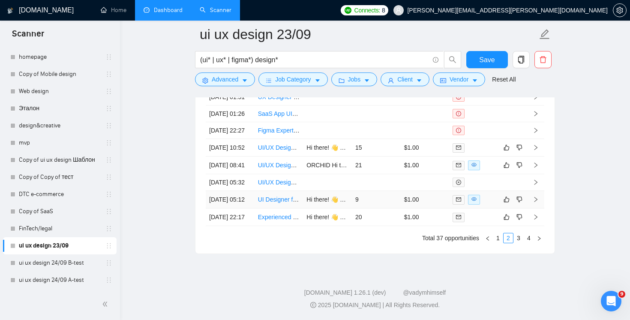
click at [486, 204] on div at bounding box center [474, 200] width 42 height 10
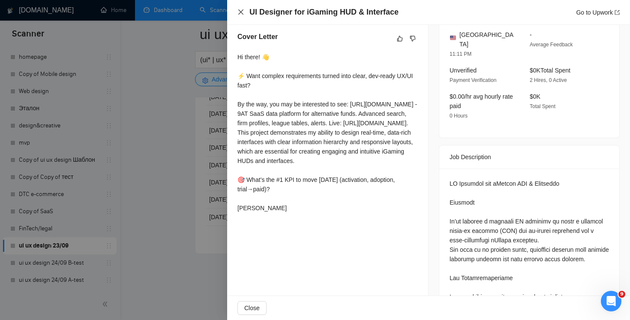
click at [241, 10] on icon "close" at bounding box center [240, 12] width 7 height 7
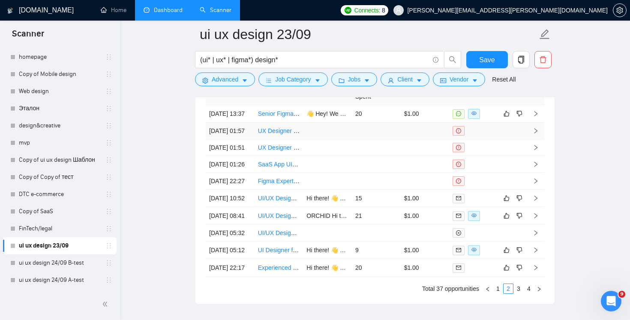
scroll to position [2305, 0]
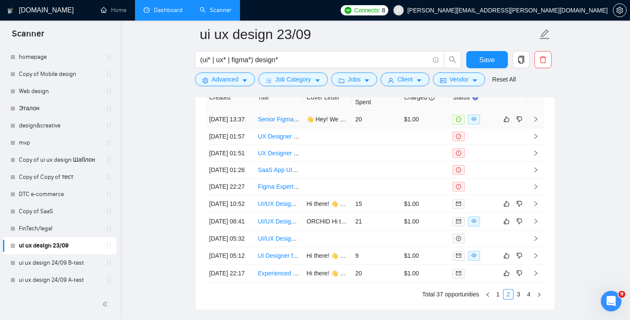
click at [388, 128] on td "20" at bounding box center [376, 120] width 49 height 18
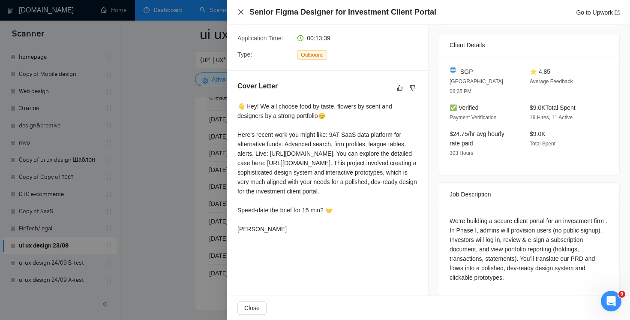
click at [242, 11] on icon "close" at bounding box center [240, 11] width 5 height 5
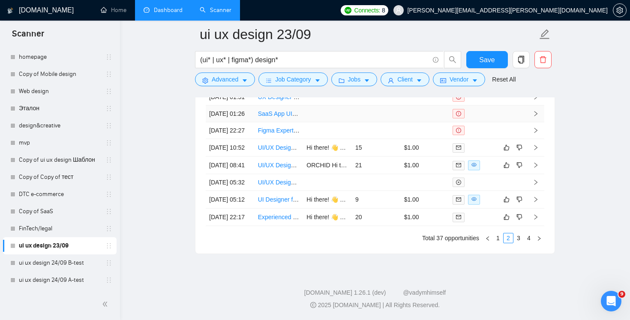
scroll to position [2443, 0]
click at [497, 243] on link "1" at bounding box center [497, 237] width 9 height 9
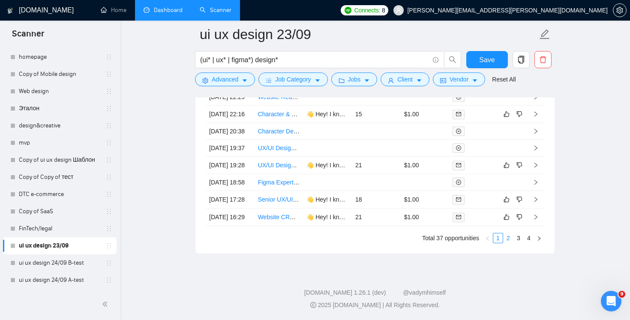
click at [509, 243] on link "2" at bounding box center [508, 237] width 9 height 9
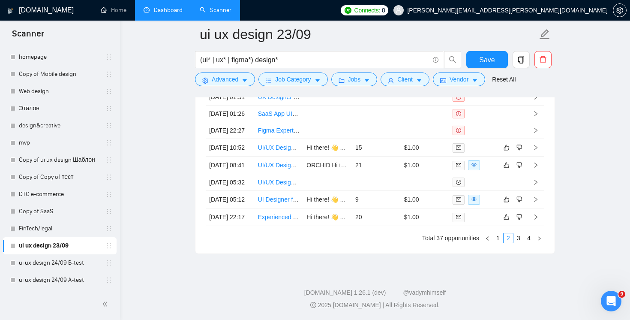
click at [499, 252] on div "Created Title Cover Letter Connects Spent Charged Status 23 Sep, 2025 13:37 Sen…" at bounding box center [374, 135] width 359 height 235
click at [498, 243] on link "1" at bounding box center [497, 237] width 9 height 9
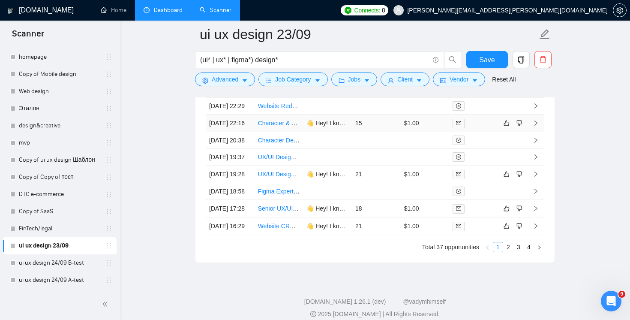
scroll to position [2294, 0]
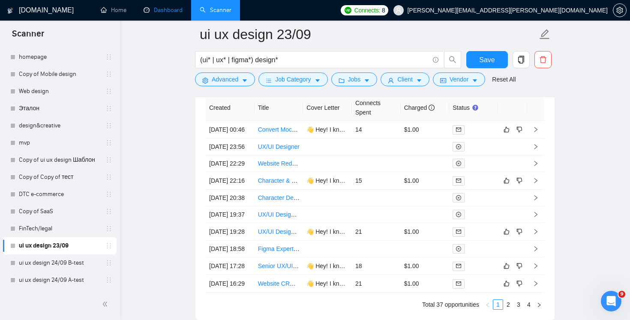
click at [169, 19] on li "Dashboard" at bounding box center [163, 10] width 56 height 21
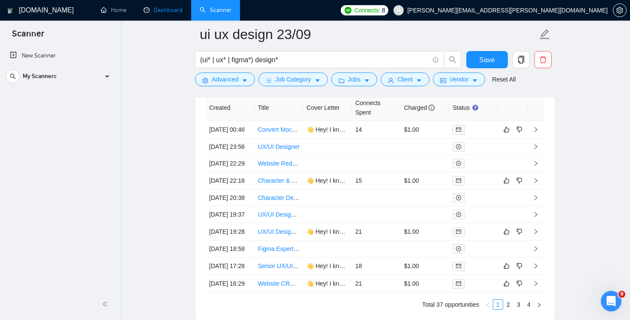
scroll to position [0, 0]
click at [168, 14] on link "Dashboard" at bounding box center [163, 9] width 39 height 7
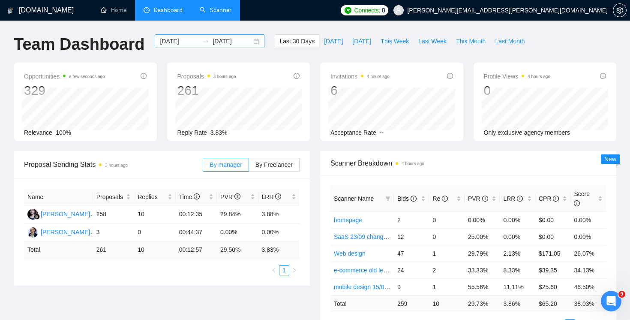
click at [191, 43] on input "[DATE]" at bounding box center [179, 40] width 39 height 9
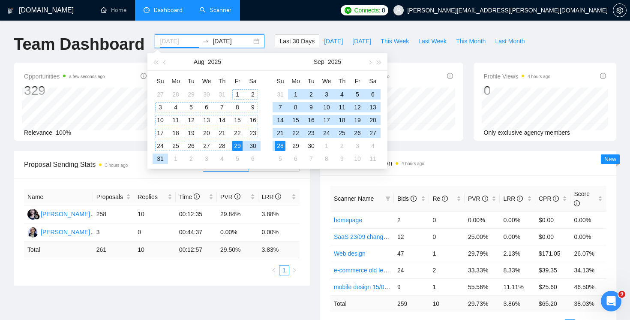
type input "[DATE]"
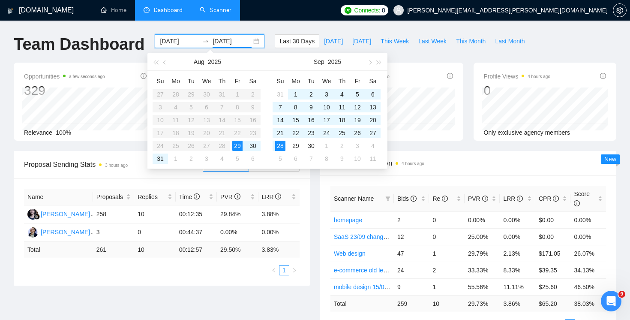
click at [221, 40] on input "[DATE]" at bounding box center [232, 40] width 39 height 9
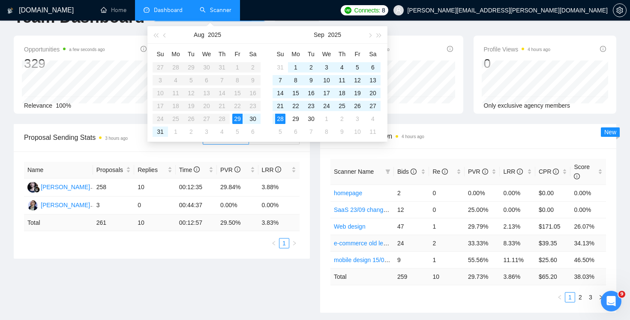
scroll to position [38, 0]
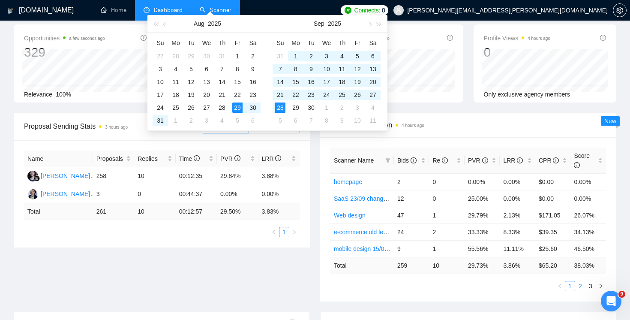
click at [578, 284] on link "2" at bounding box center [580, 285] width 9 height 9
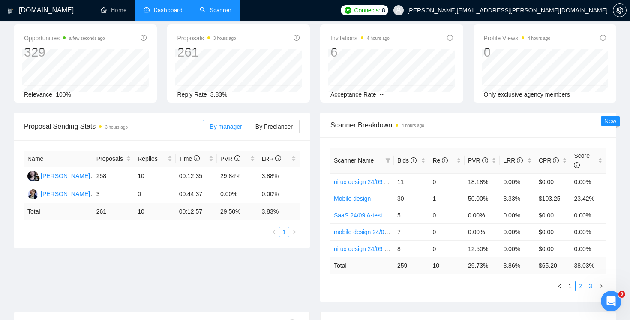
click at [590, 283] on link "3" at bounding box center [590, 285] width 9 height 9
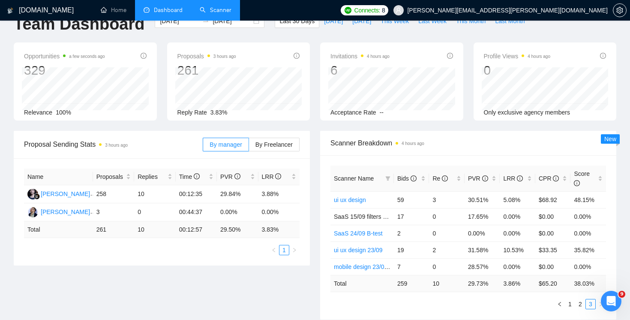
scroll to position [0, 0]
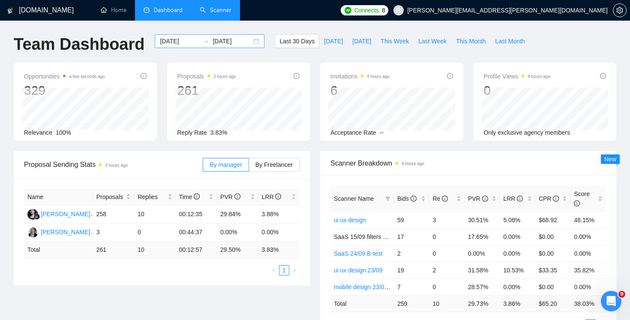
click at [226, 40] on input "[DATE]" at bounding box center [232, 40] width 39 height 9
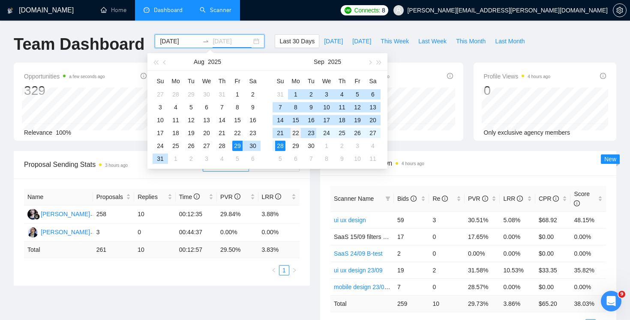
type input "2025-09-22"
click at [297, 133] on div "22" at bounding box center [296, 133] width 10 height 10
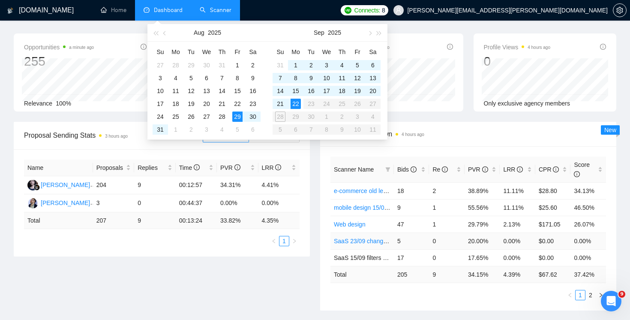
scroll to position [30, 0]
click at [588, 292] on link "2" at bounding box center [590, 294] width 9 height 9
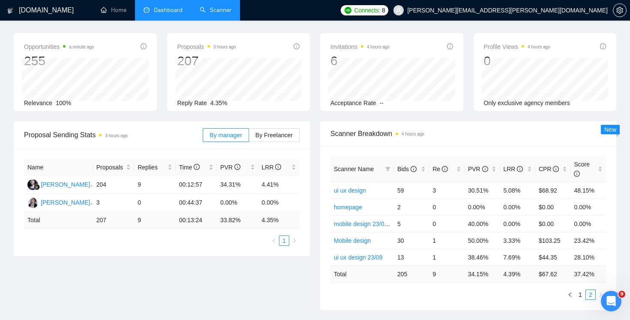
click at [172, 17] on li "Dashboard" at bounding box center [163, 10] width 56 height 21
click at [217, 14] on link "Scanner" at bounding box center [216, 9] width 32 height 7
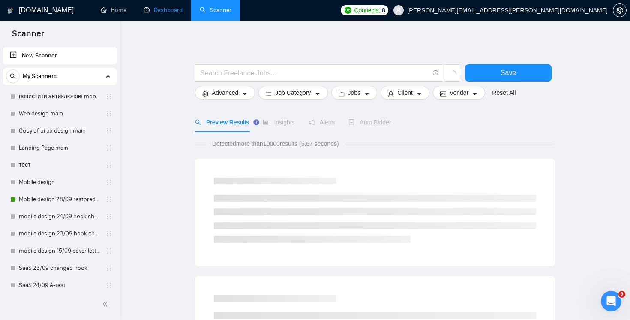
click at [170, 8] on link "Dashboard" at bounding box center [163, 9] width 39 height 7
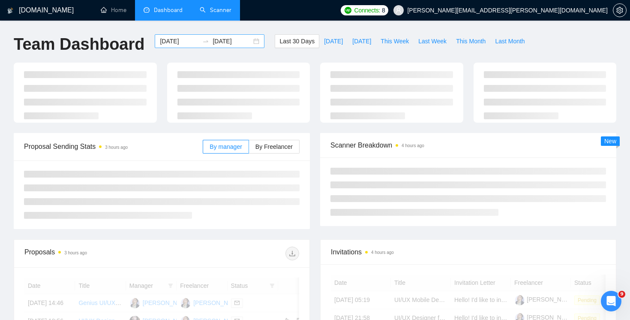
click at [192, 43] on div "2025-08-29 2025-09-28" at bounding box center [210, 41] width 110 height 14
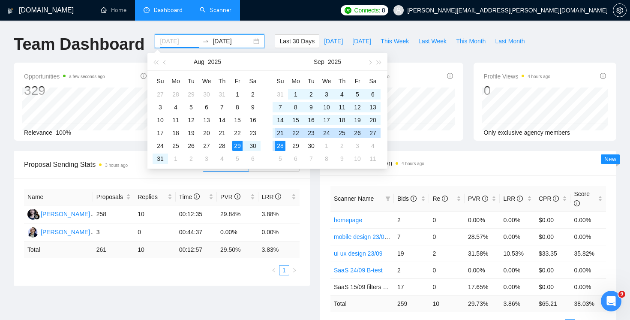
type input "[DATE]"
click at [222, 41] on input "[DATE]" at bounding box center [232, 40] width 39 height 9
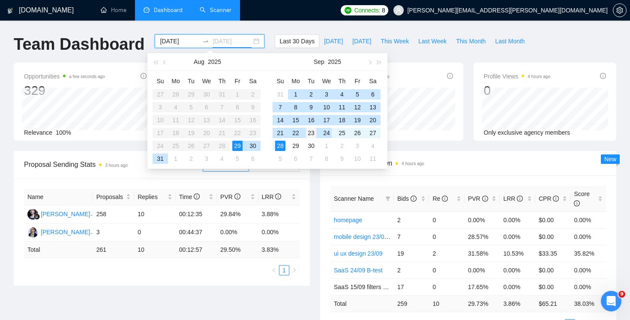
type input "[DATE]"
click at [313, 134] on div "23" at bounding box center [311, 133] width 10 height 10
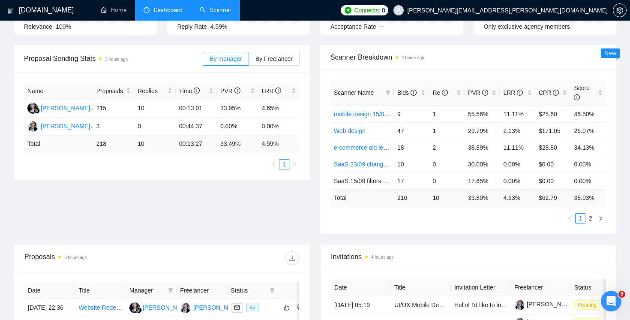
scroll to position [108, 0]
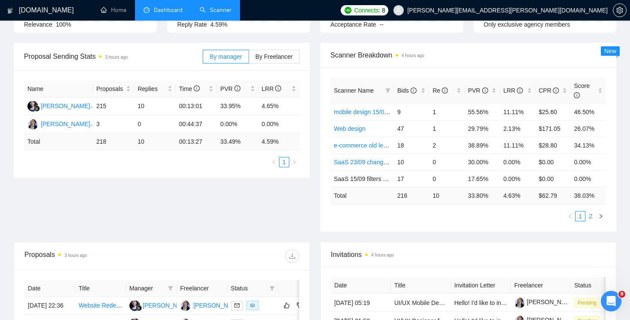
click at [593, 216] on link "2" at bounding box center [590, 215] width 9 height 9
